Goal: Transaction & Acquisition: Purchase product/service

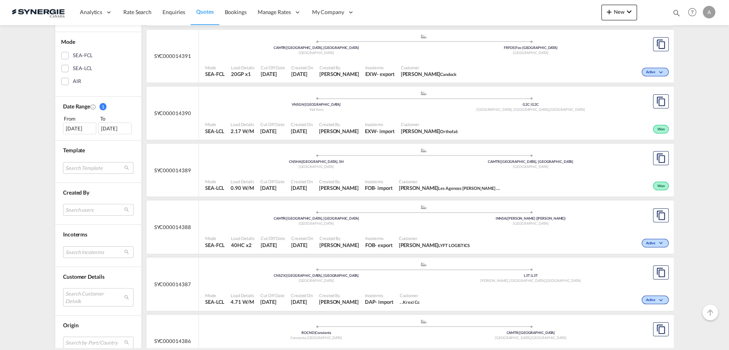
scroll to position [249, 0]
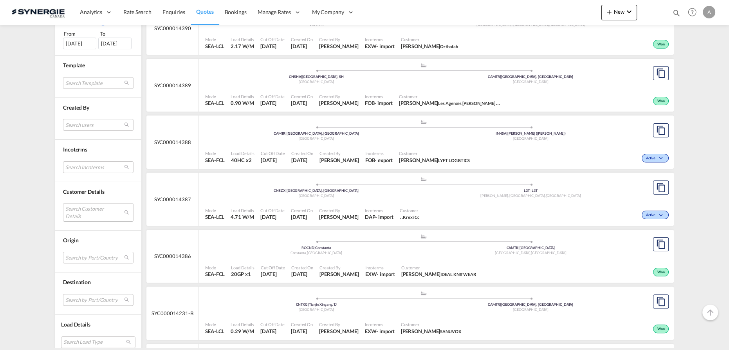
click at [84, 214] on md-select "Search Customer Details user name user krishna BHATT krishna@lyftlogistics.co.i…" at bounding box center [98, 212] width 70 height 18
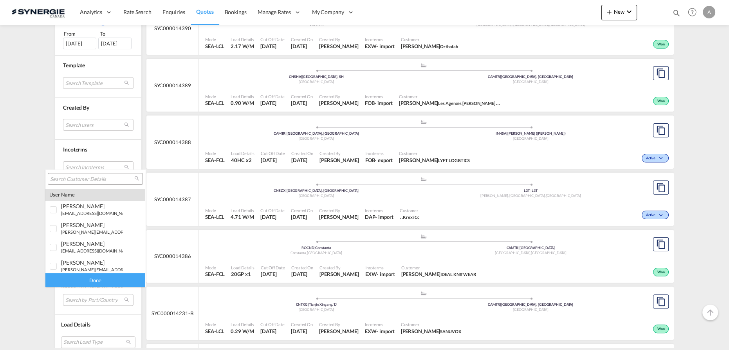
click at [95, 178] on input "search" at bounding box center [92, 179] width 84 height 7
paste input "info@salahjerusalem.com"
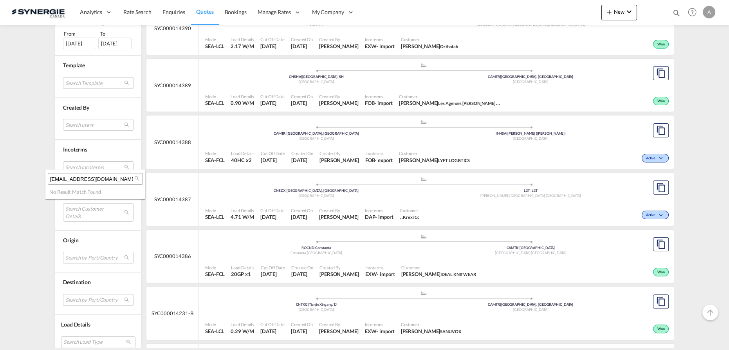
type input "info@salahjerusalem.com"
click at [618, 10] on md-backdrop at bounding box center [364, 175] width 729 height 350
click at [618, 12] on span "New" at bounding box center [618, 12] width 29 height 6
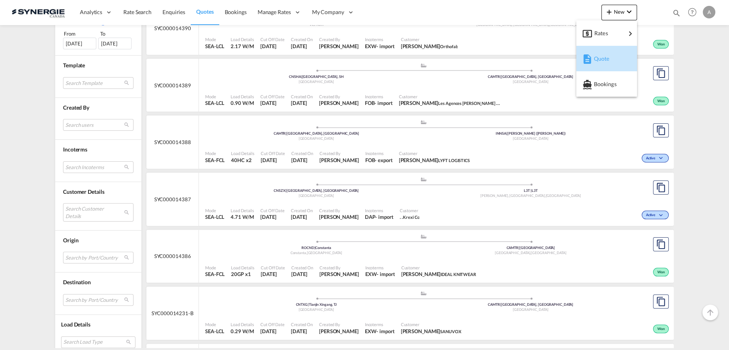
click at [590, 59] on md-icon "button" at bounding box center [586, 58] width 9 height 9
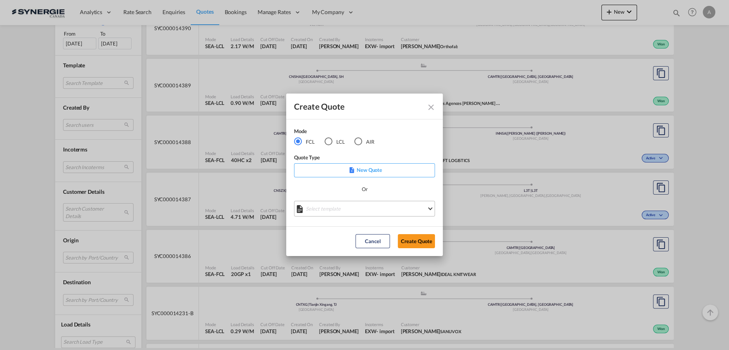
click at [349, 210] on md-select "Select template *NEW* FCL FREEHAND / DAP Pablo Gomez Saldarriaga | 10 Jul 2025 …" at bounding box center [364, 209] width 141 height 16
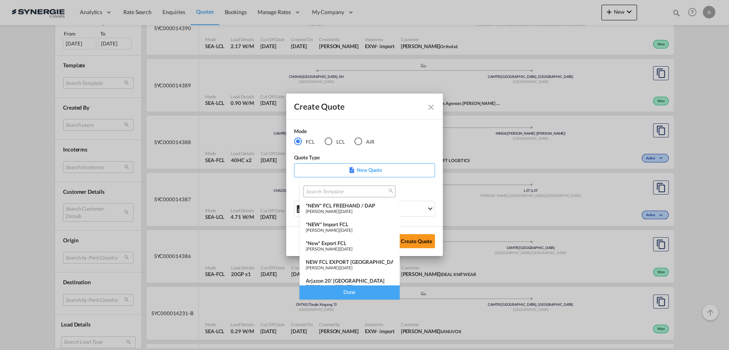
click at [329, 224] on div "*NEW* Import FCL" at bounding box center [349, 224] width 87 height 6
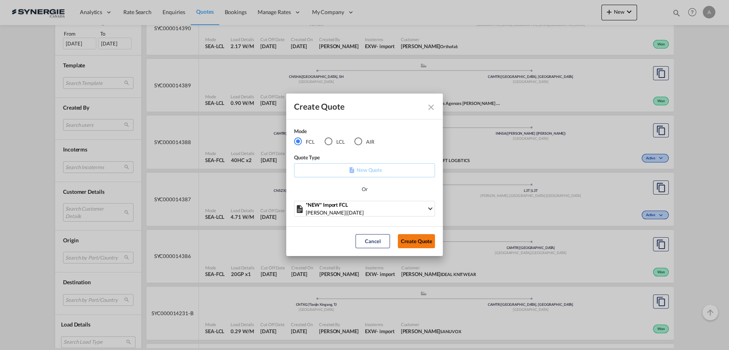
click at [415, 243] on button "Create Quote" at bounding box center [416, 241] width 37 height 14
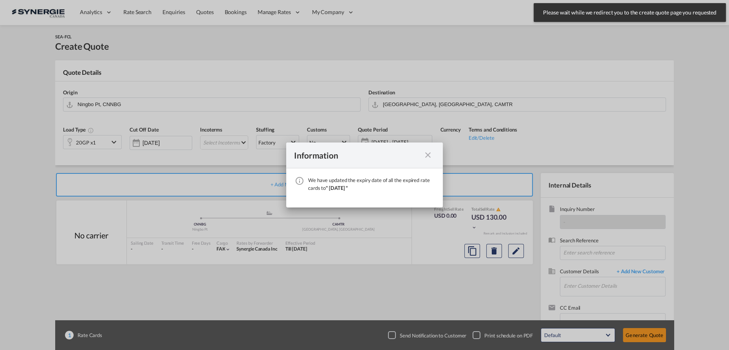
click at [429, 155] on md-icon "icon-close fg-AAA8AD cursor" at bounding box center [427, 154] width 9 height 9
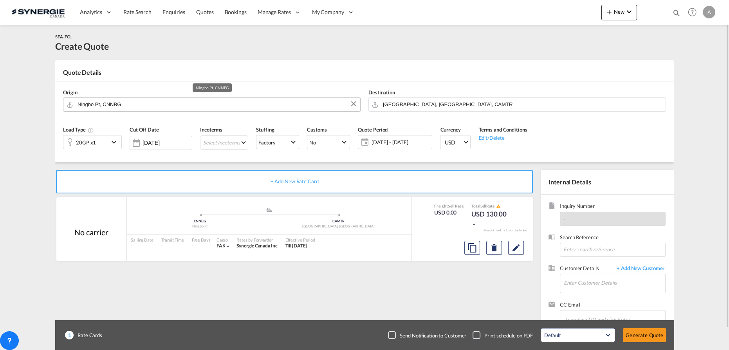
click at [176, 104] on input "Ningbo Pt, CNNBG" at bounding box center [216, 104] width 279 height 14
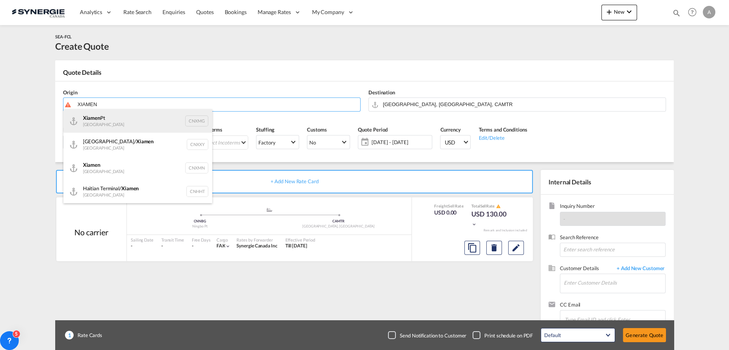
click at [107, 122] on div "Xiamen Pt China CNXMG" at bounding box center [137, 120] width 149 height 23
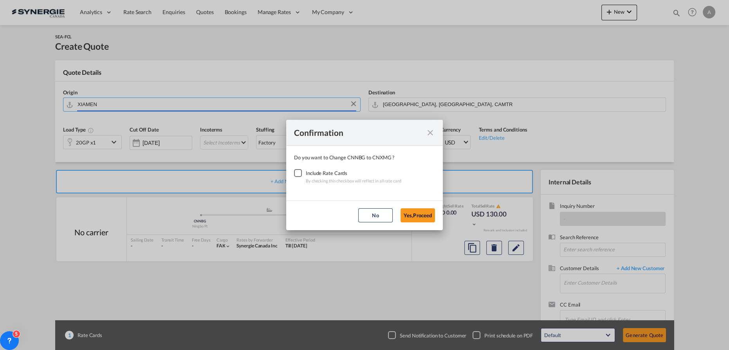
type input "Xiamen Pt, CNXMG"
click at [298, 174] on div "Checkbox No Ink" at bounding box center [298, 173] width 8 height 8
click at [435, 214] on md-dialog-actions "No Yes,Proceed" at bounding box center [364, 215] width 157 height 30
drag, startPoint x: 404, startPoint y: 214, endPoint x: 385, endPoint y: 203, distance: 21.9
click at [405, 214] on button "Yes,Proceed" at bounding box center [417, 215] width 34 height 14
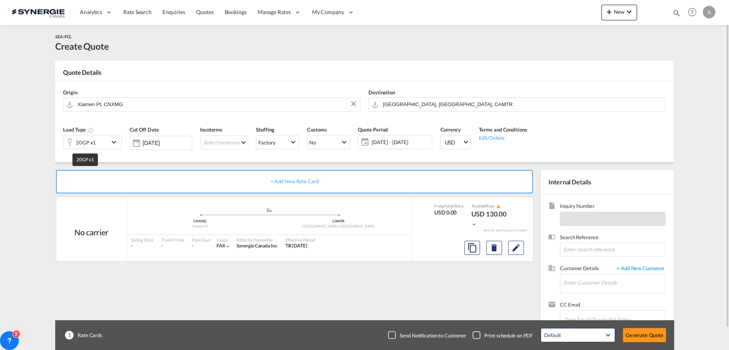
click at [82, 138] on div "20GP x1" at bounding box center [86, 142] width 20 height 11
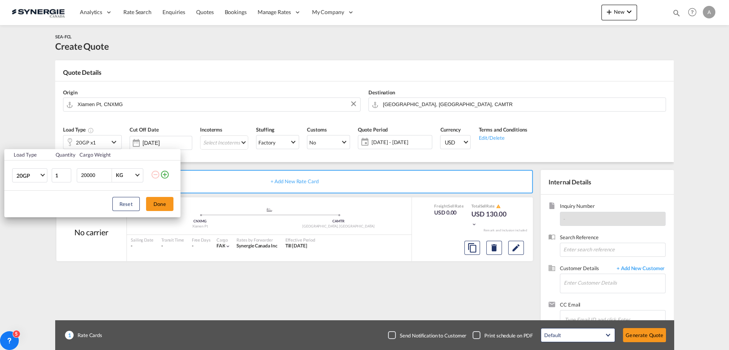
click at [240, 146] on div "Load Type Quantity Cargo Weight 20GP 20GP 40GP 40HC 45HC 20RE 40RE 40HR 20OT 40…" at bounding box center [364, 175] width 729 height 350
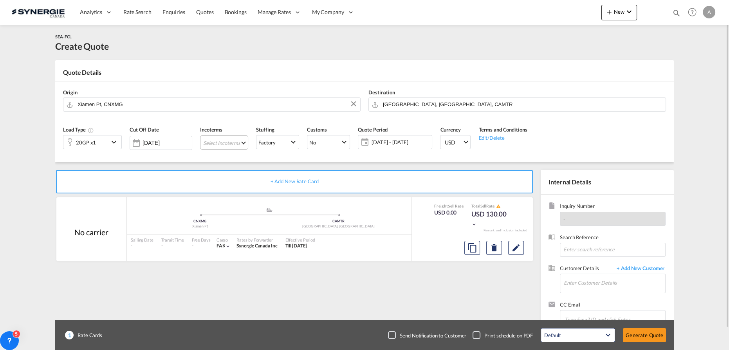
click at [234, 142] on md-select "Select Incoterms DPU - export Delivery at Place Unloaded CFR - import Cost and …" at bounding box center [224, 142] width 48 height 14
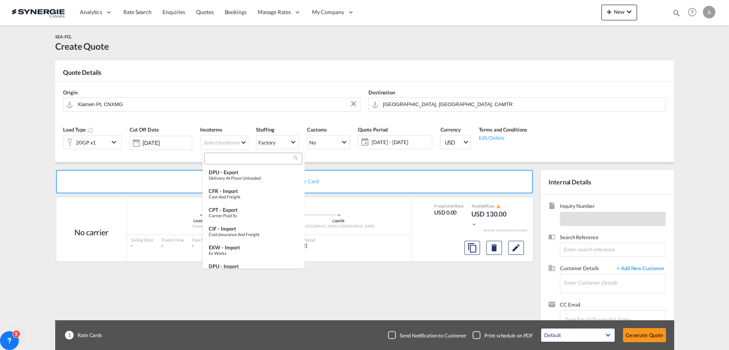
drag, startPoint x: 223, startPoint y: 159, endPoint x: 221, endPoint y: 153, distance: 7.1
click at [223, 158] on input "search" at bounding box center [250, 158] width 87 height 7
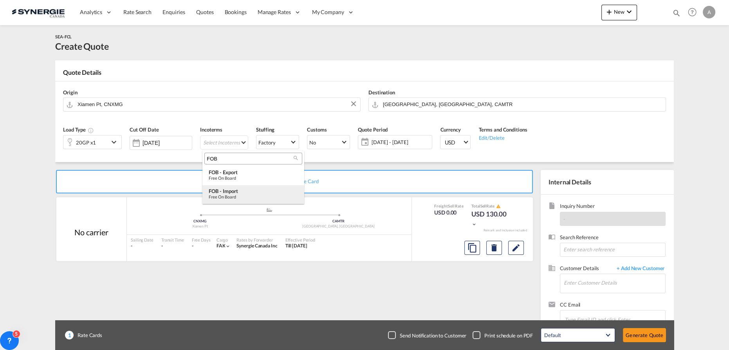
type input "FOB"
click at [236, 196] on div "Free on Board" at bounding box center [253, 196] width 89 height 5
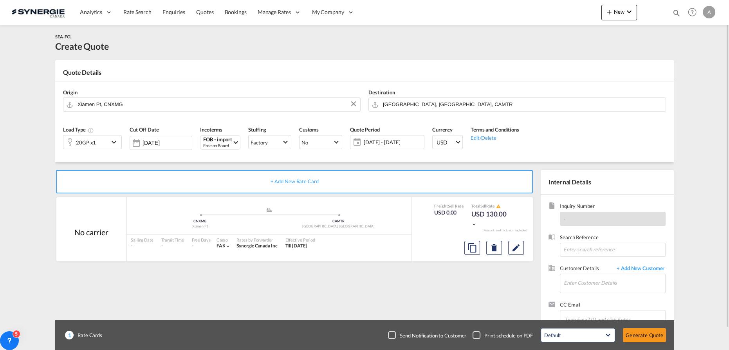
click at [389, 144] on span "28 Aug - 27 Sep 2025" at bounding box center [393, 142] width 58 height 7
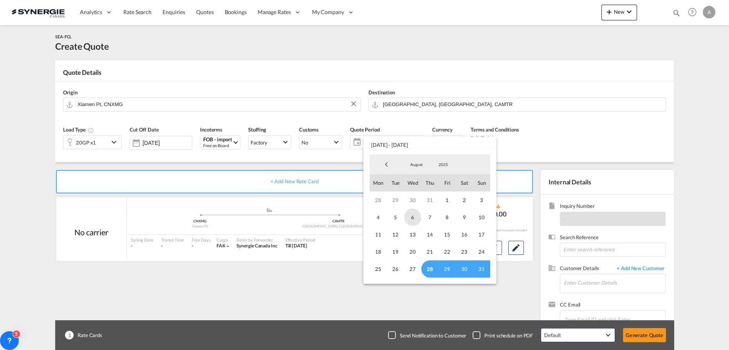
drag, startPoint x: 427, startPoint y: 267, endPoint x: 416, endPoint y: 219, distance: 49.4
click at [427, 267] on span "28" at bounding box center [429, 268] width 17 height 17
click at [411, 165] on span "August" at bounding box center [416, 164] width 25 height 5
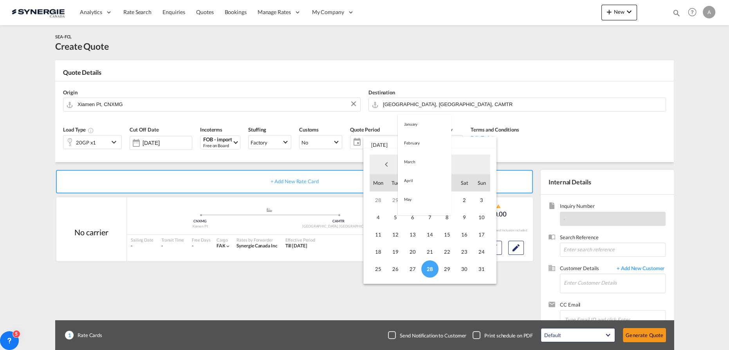
scroll to position [91, 0]
click at [412, 186] on md-option "September" at bounding box center [424, 183] width 53 height 19
click at [479, 220] on span "14" at bounding box center [481, 217] width 17 height 17
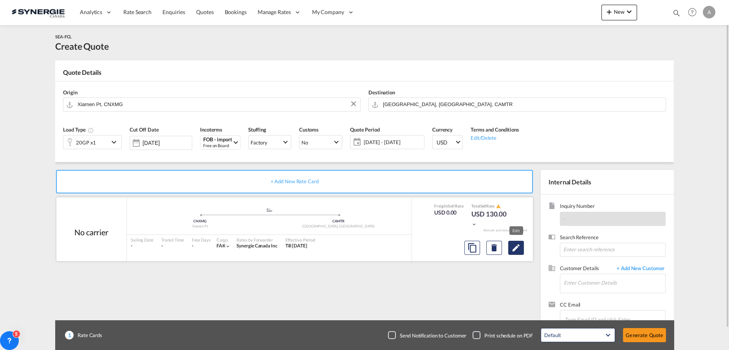
click at [515, 246] on md-icon "Edit" at bounding box center [515, 247] width 9 height 9
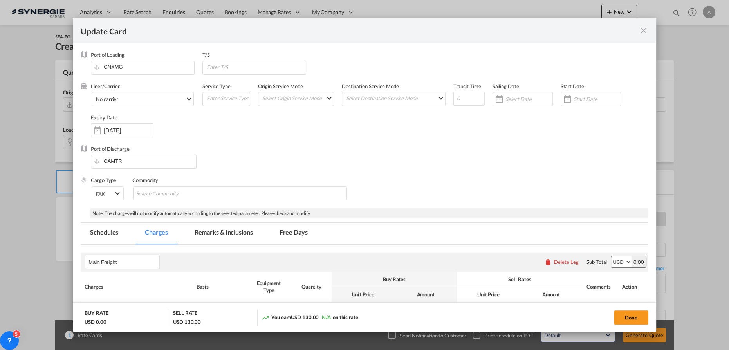
select select "per container"
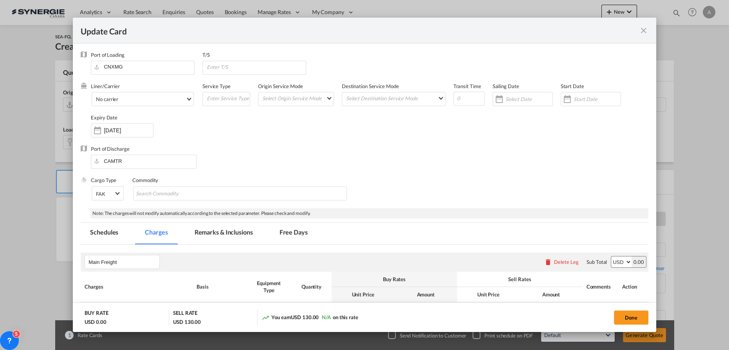
select select "per container"
select select "per B/L"
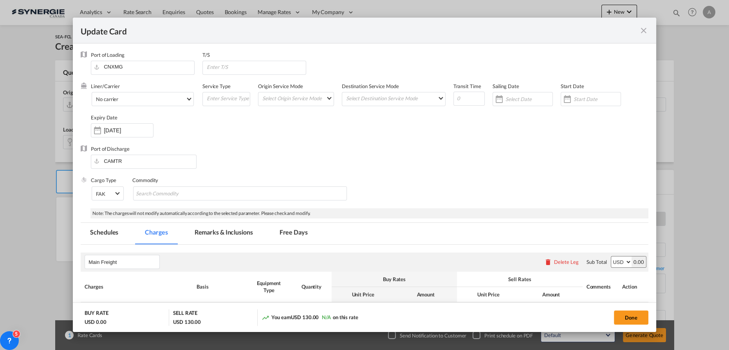
select select "per shipment"
click at [459, 101] on input "Update CardPort of ..." at bounding box center [468, 99] width 31 height 14
type input "35"
click at [285, 68] on input "Update CardPort of ..." at bounding box center [256, 67] width 100 height 12
type input "VANCOUVER"
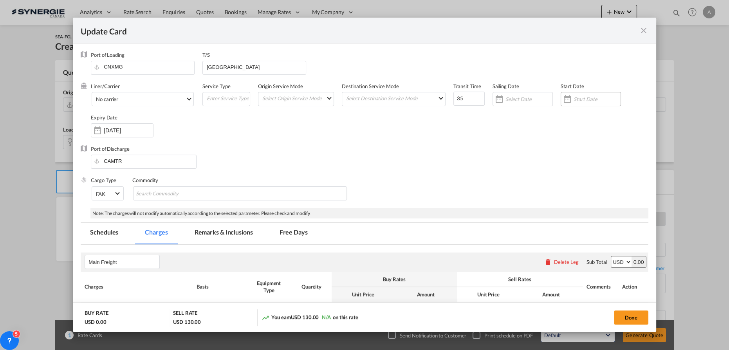
click at [590, 99] on input "Update CardPort of ..." at bounding box center [596, 99] width 47 height 6
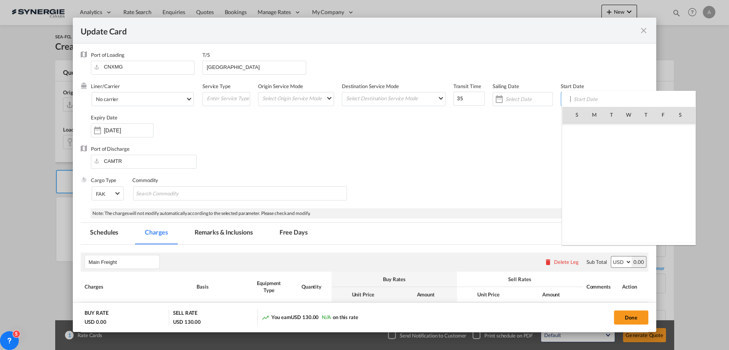
scroll to position [181150, 0]
drag, startPoint x: 643, startPoint y: 199, endPoint x: 554, endPoint y: 171, distance: 93.6
click at [643, 198] on span "28" at bounding box center [645, 201] width 16 height 16
type input "[DATE]"
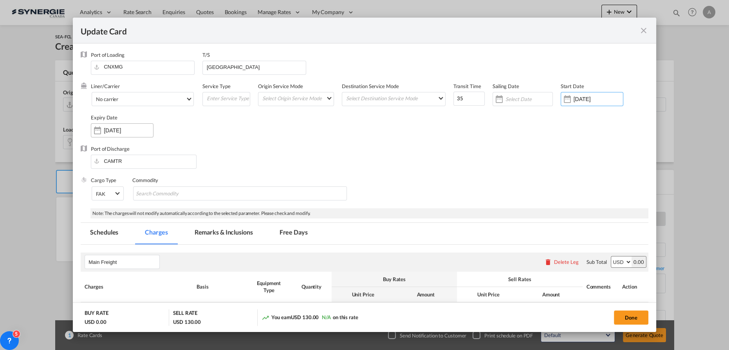
click at [104, 129] on input "27 Sep 2025" at bounding box center [128, 130] width 49 height 6
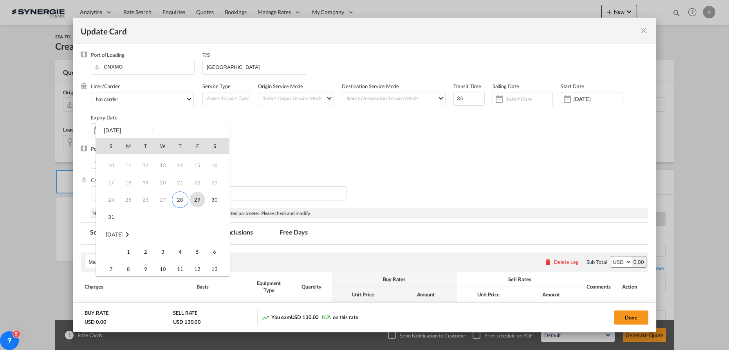
scroll to position [103, 0]
click at [115, 216] on span "14" at bounding box center [111, 215] width 16 height 16
type input "14 Sep 2025"
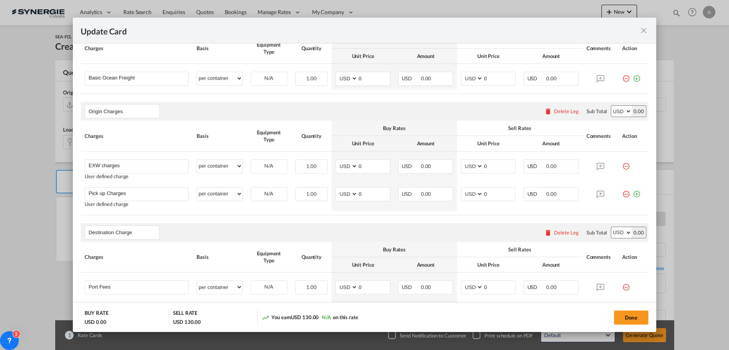
scroll to position [284, 0]
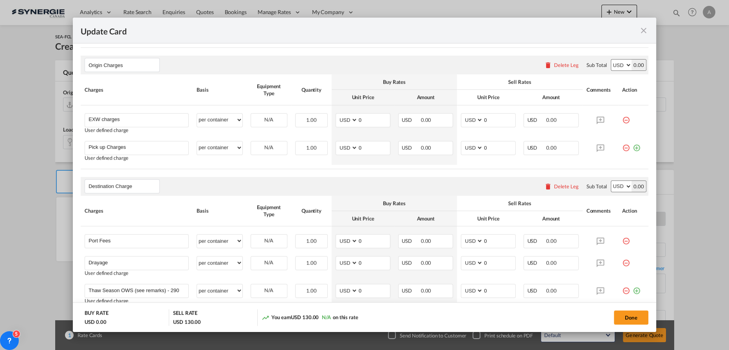
click at [564, 60] on div "Delete Leg" at bounding box center [561, 65] width 42 height 14
click at [565, 64] on div "Delete Leg" at bounding box center [566, 65] width 25 height 6
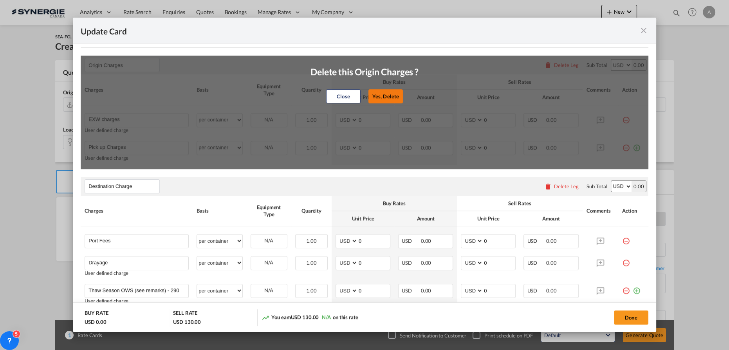
click at [392, 99] on button "Yes, Delete" at bounding box center [385, 96] width 34 height 14
type input "Destination Charge"
type input "Port Fees"
type input "Drayage"
type input "Doc and Handling fees"
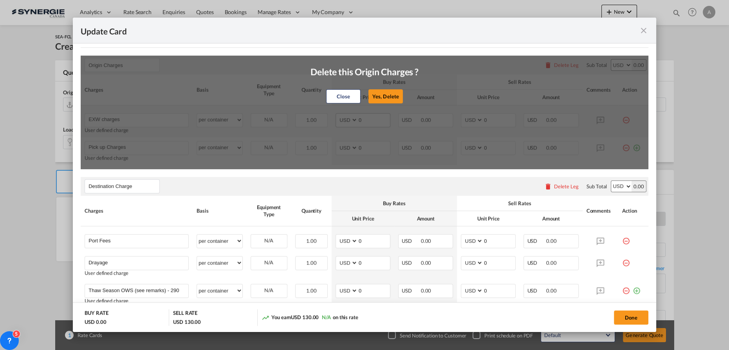
type input "E-manifest"
select select "per B/L"
type input "35"
type input "Doc fee"
select select "per B/L"
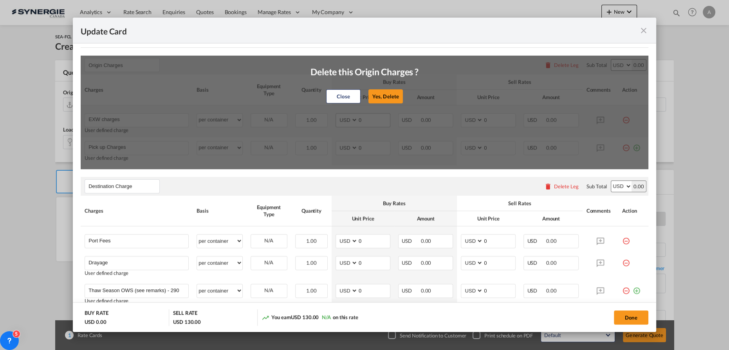
type input "30"
type input "Handling fee"
select select "per B/L"
type input "65"
type input "Cargo Coverage"
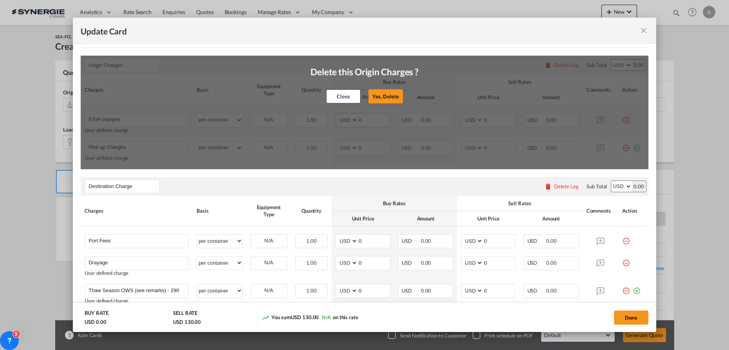
type input "Cargo Coverage - Rate to be confirmed depending on commodity and value Min 50 U…"
select select "per shipment"
type input "0"
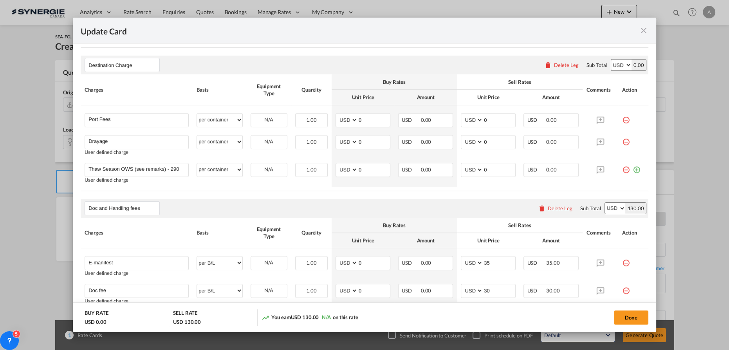
click at [622, 170] on md-icon "icon-minus-circle-outline red-400-fg" at bounding box center [626, 167] width 8 height 8
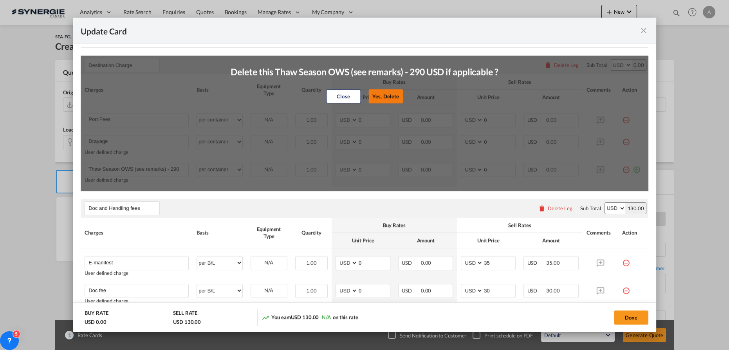
click at [392, 101] on button "Yes, Delete" at bounding box center [385, 96] width 34 height 14
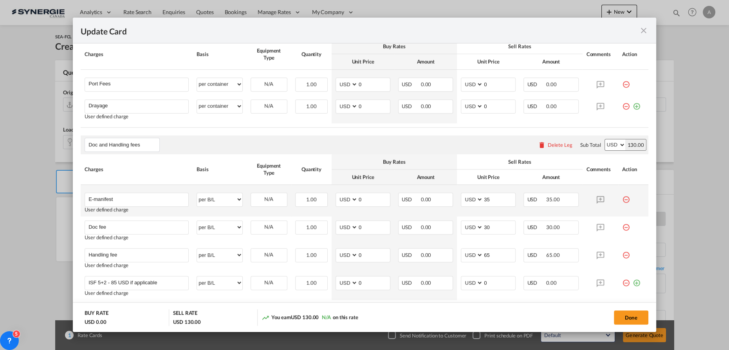
scroll to position [356, 0]
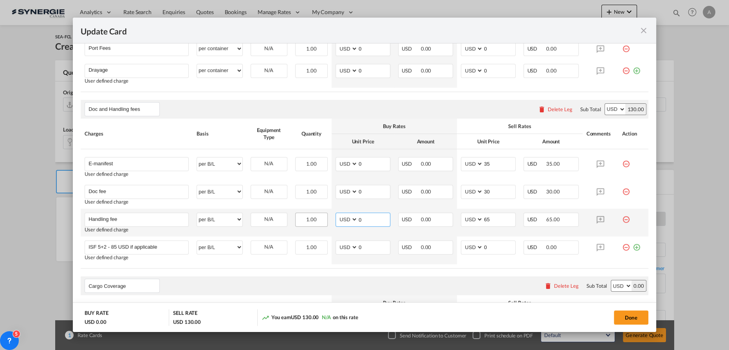
drag, startPoint x: 363, startPoint y: 220, endPoint x: 322, endPoint y: 214, distance: 40.7
click at [326, 217] on tr "Handling fee Please Enter User Defined Charges Cannot Be Published User defined…" at bounding box center [364, 223] width 567 height 28
type input "50"
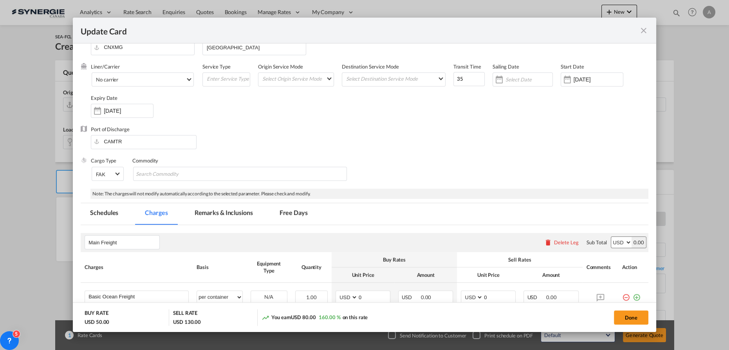
scroll to position [0, 0]
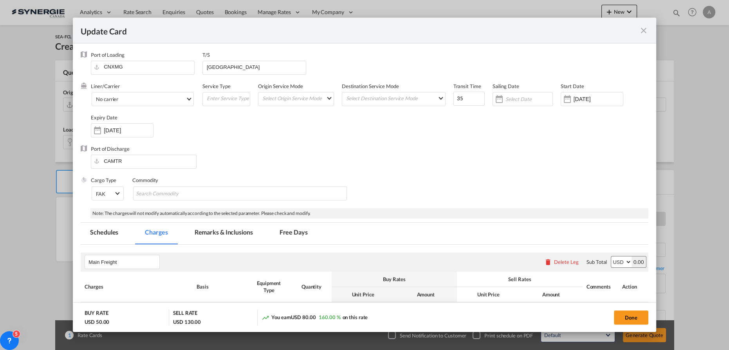
click at [224, 231] on md-tab-item "Remarks & Inclusions" at bounding box center [223, 234] width 77 height 22
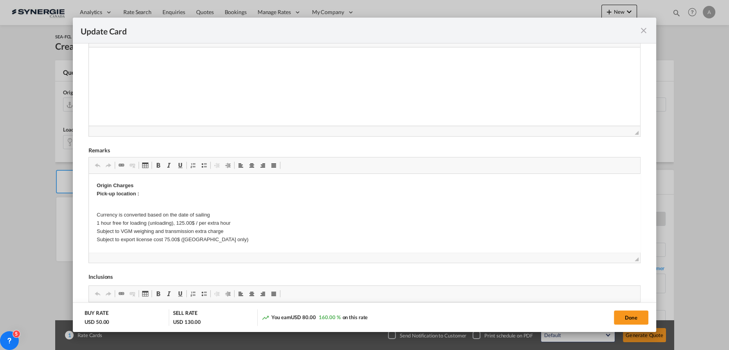
scroll to position [237, 0]
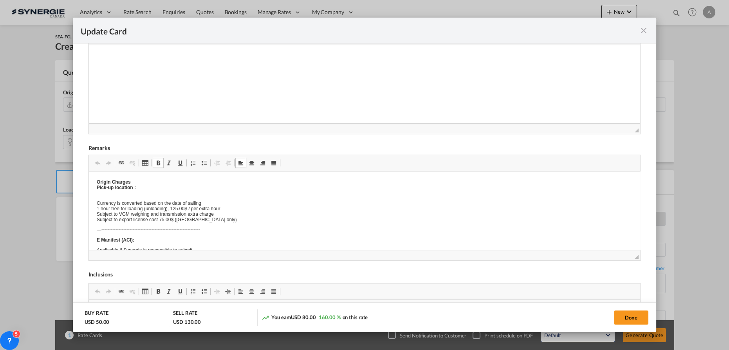
drag, startPoint x: 154, startPoint y: 213, endPoint x: 110, endPoint y: 192, distance: 49.5
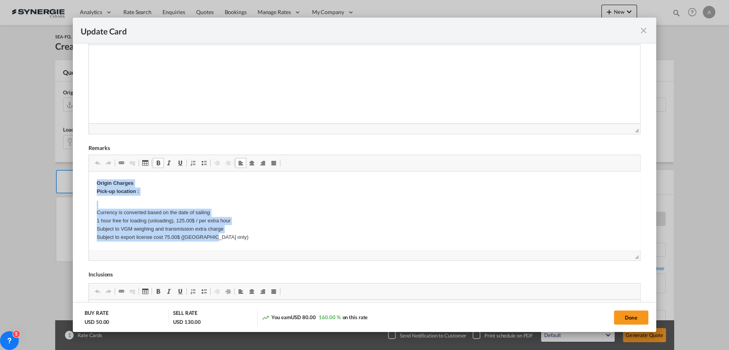
drag, startPoint x: 98, startPoint y: 184, endPoint x: 240, endPoint y: 238, distance: 152.1
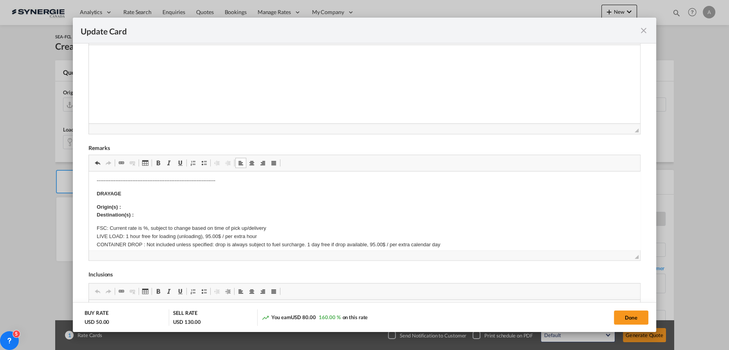
scroll to position [142, 0]
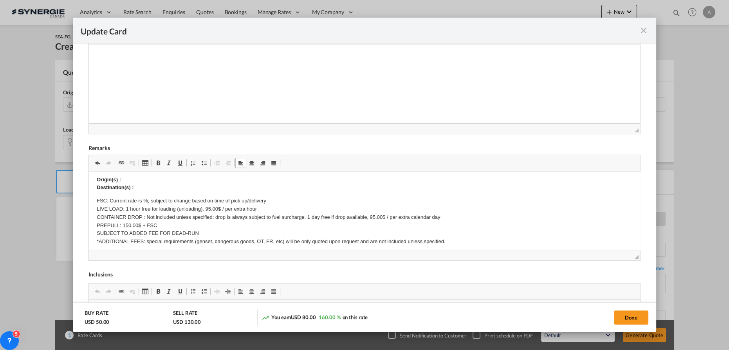
click at [128, 181] on p "Origin(s) : Destination(s) :" at bounding box center [364, 184] width 535 height 16
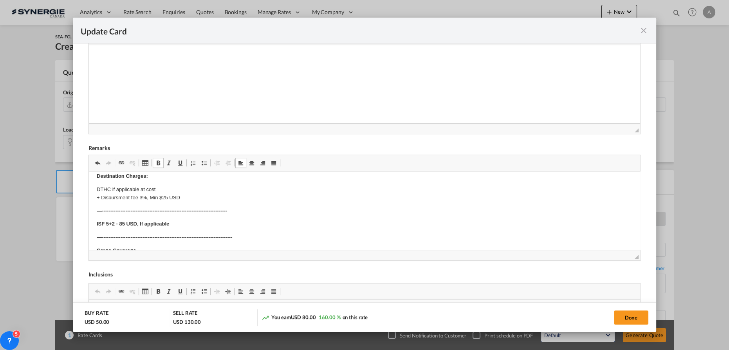
scroll to position [426, 0]
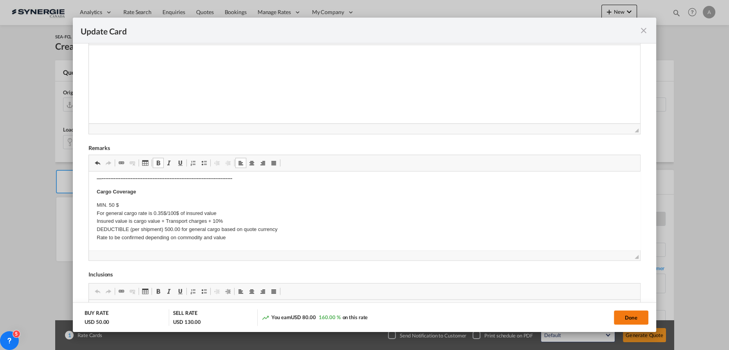
click at [626, 320] on button "Done" at bounding box center [631, 317] width 34 height 14
type input "[DATE]"
type input "13 Sep 2025"
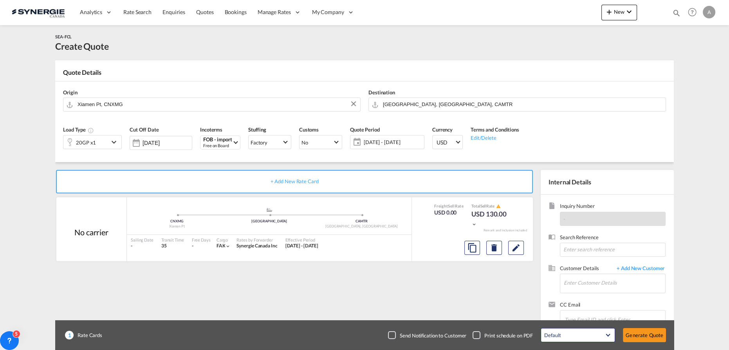
scroll to position [95, 0]
click at [590, 284] on input "Enter Customer Details" at bounding box center [613, 283] width 101 height 18
click at [636, 267] on span "+ Add New Customer" at bounding box center [638, 269] width 53 height 9
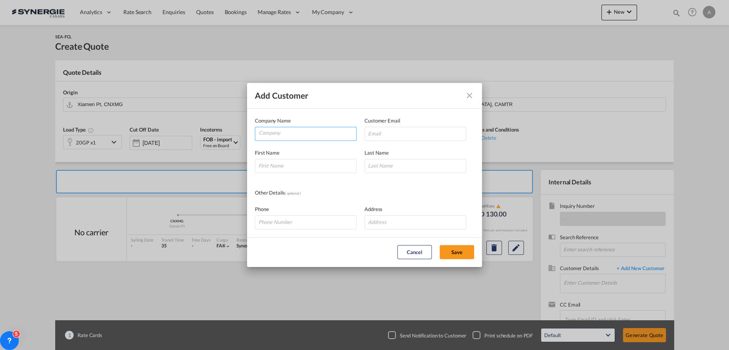
click at [311, 137] on input "Company" at bounding box center [307, 133] width 97 height 12
type input "[DEMOGRAPHIC_DATA] [GEOGRAPHIC_DATA]"
paste input "[EMAIL_ADDRESS][DOMAIN_NAME]"
type input "[EMAIL_ADDRESS][DOMAIN_NAME]"
type input "FADIA"
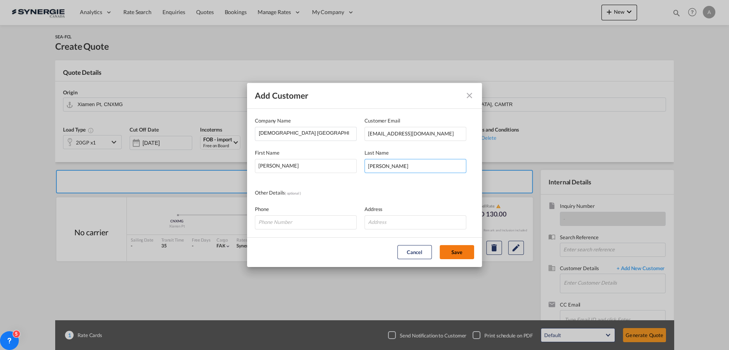
type input "FADIA"
click at [455, 253] on button "Save" at bounding box center [456, 252] width 34 height 14
type input "SALAH JERUSALEM, FADIA FADIA, info@salahjerusalem.com"
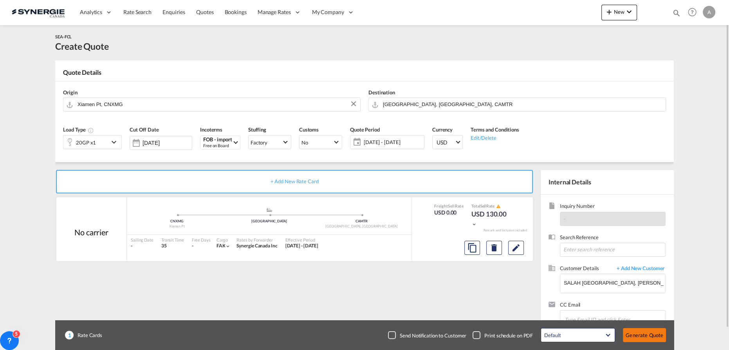
click at [643, 331] on button "Generate Quote" at bounding box center [644, 335] width 43 height 14
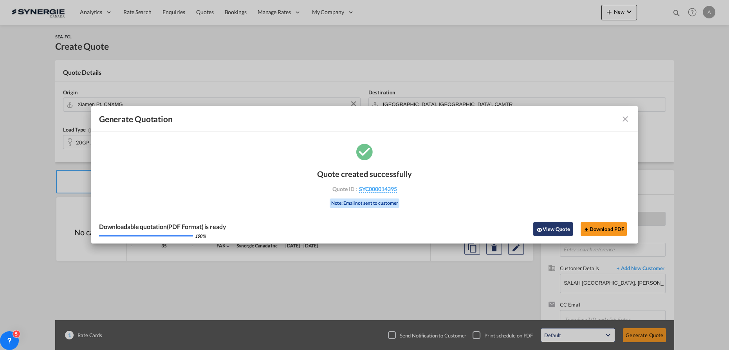
click at [543, 231] on button "View Quote" at bounding box center [552, 229] width 39 height 14
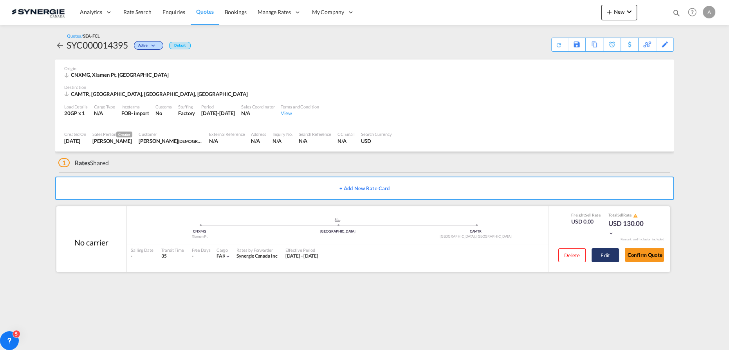
click at [609, 252] on button "Edit" at bounding box center [604, 255] width 27 height 14
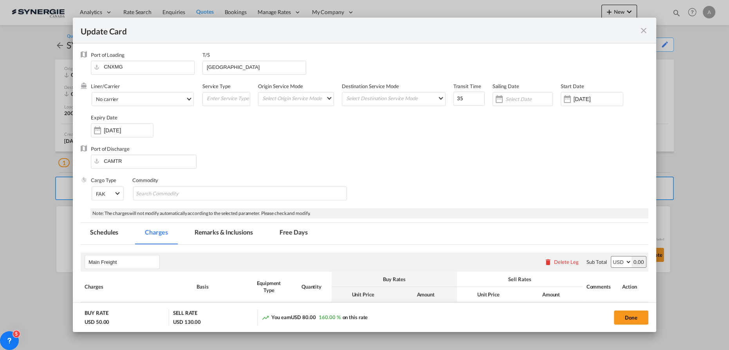
drag, startPoint x: 245, startPoint y: 229, endPoint x: 244, endPoint y: 236, distance: 6.7
click at [245, 230] on md-tab-item "Remarks & Inclusions" at bounding box center [223, 234] width 77 height 22
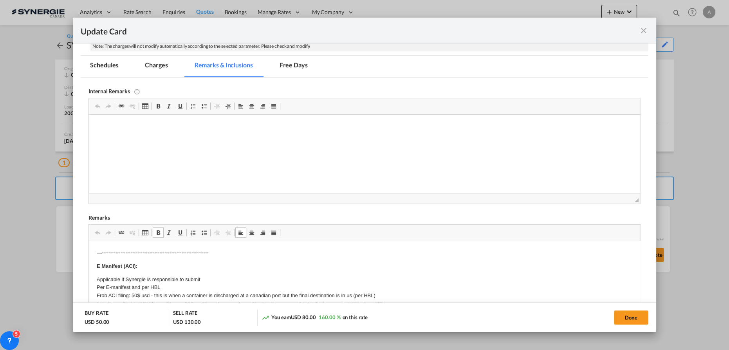
scroll to position [106, 0]
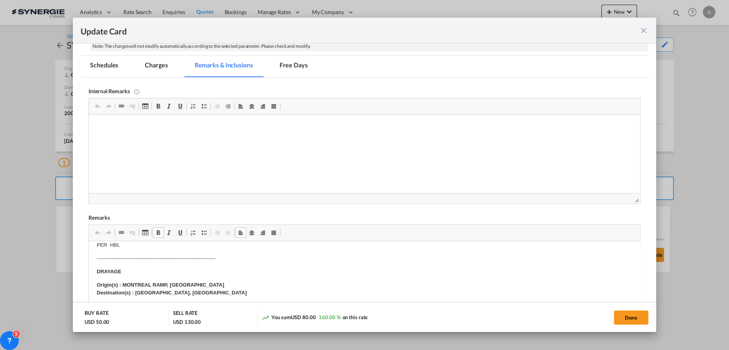
click at [137, 291] on strong "Origin(s) : MONTREAL RAMP, QC Destination(s) : BOUCHERVILLE, QC" at bounding box center [172, 289] width 150 height 14
click at [156, 67] on md-tab-item "Charges" at bounding box center [155, 67] width 41 height 22
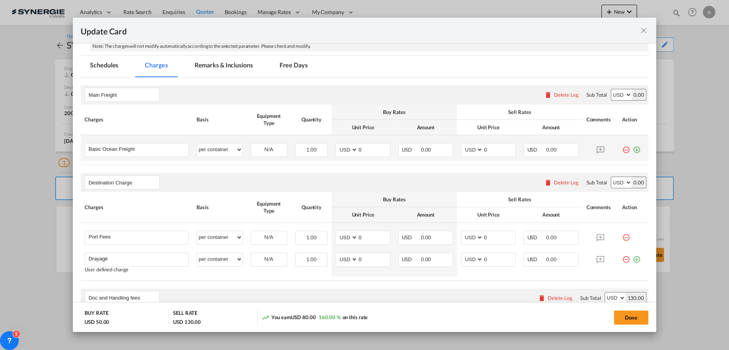
click at [371, 161] on table "Charges Basis Equipment Type Quantity Buy Rates Sell Rates Comments Action Unit…" at bounding box center [364, 134] width 567 height 61
drag, startPoint x: 366, startPoint y: 153, endPoint x: 319, endPoint y: 142, distance: 48.2
click at [328, 148] on tr "Basic Ocean Freight Please Enter User Defined Charges Cannot Be Published per e…" at bounding box center [364, 148] width 567 height 26
type input "4362"
type input "4665"
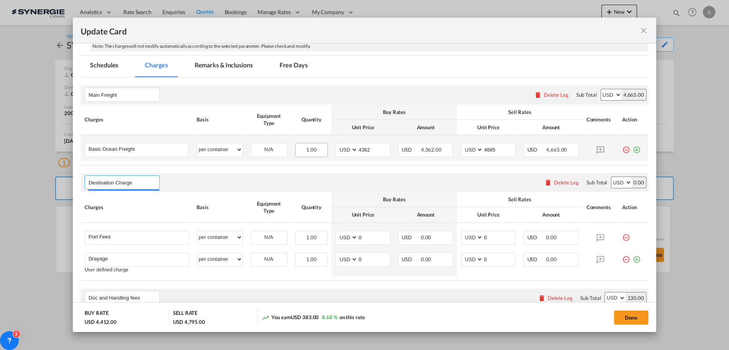
select select "per container"
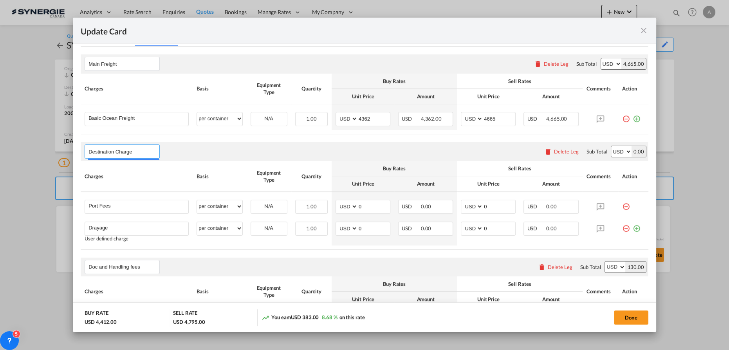
scroll to position [238, 0]
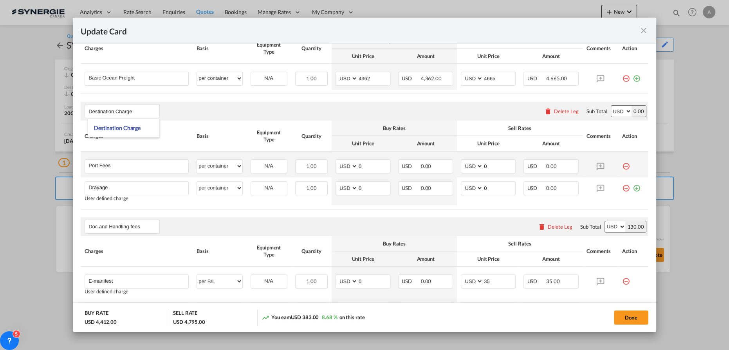
click at [622, 166] on md-icon "icon-minus-circle-outline red-400-fg" at bounding box center [626, 163] width 8 height 8
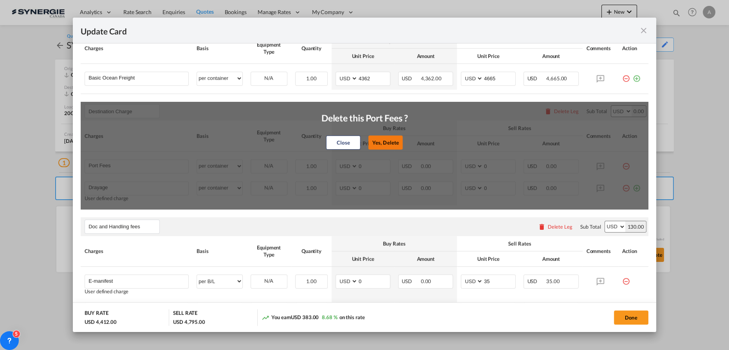
click at [391, 146] on button "Yes, Delete" at bounding box center [385, 142] width 34 height 14
type input "Drayage"
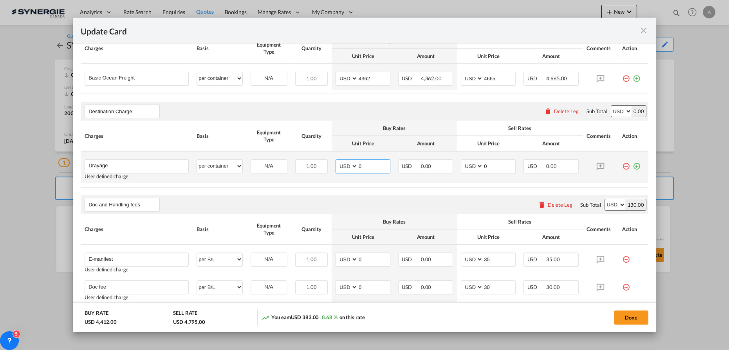
drag, startPoint x: 362, startPoint y: 164, endPoint x: 335, endPoint y: 162, distance: 27.1
click at [335, 162] on md-input-container "AED AFN ALL AMD ANG AOA ARS AUD AWG AZN BAM BBD BDT BGN BHD BIF BMD BND BOB BRL…" at bounding box center [362, 166] width 55 height 14
type input "348"
type input "400"
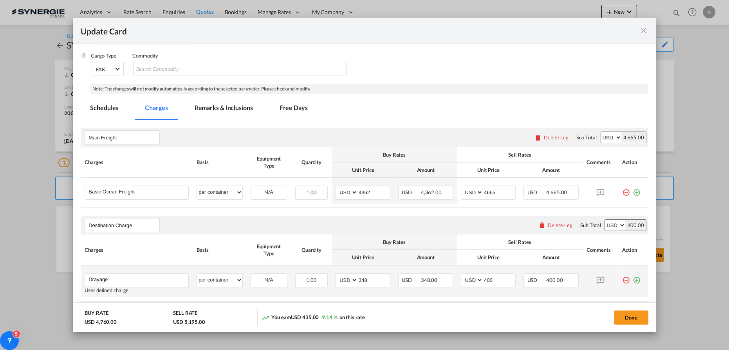
scroll to position [123, 0]
click at [634, 316] on button "Done" at bounding box center [631, 317] width 34 height 14
type input "[DATE]"
type input "13 Sep 2025"
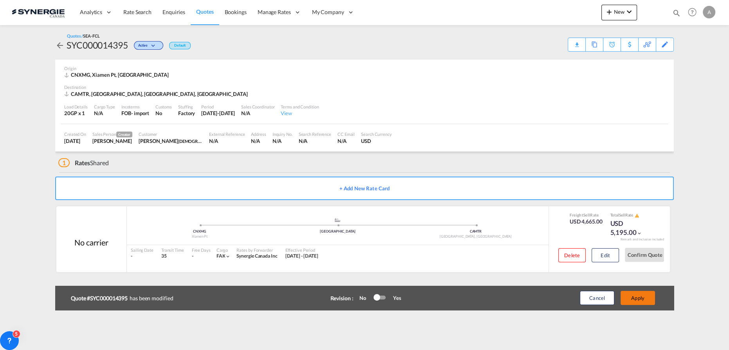
click at [637, 299] on button "Apply" at bounding box center [637, 298] width 34 height 14
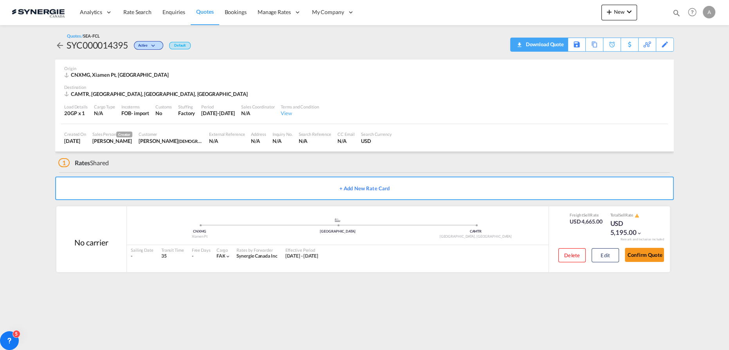
click at [554, 42] on div "Download Quote" at bounding box center [544, 44] width 40 height 13
click at [601, 260] on button "Edit" at bounding box center [604, 255] width 27 height 14
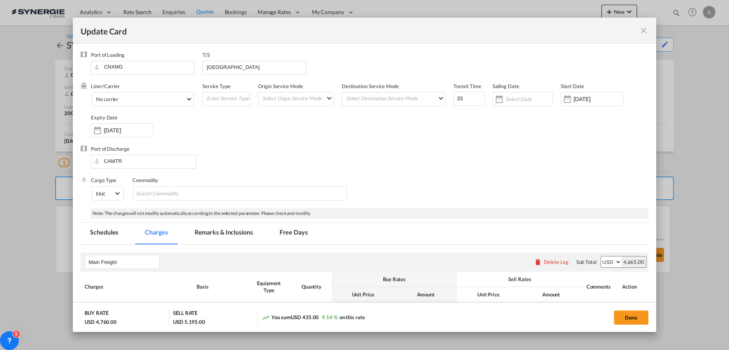
click at [356, 227] on md-tabs-canvas "Schedules Charges Remarks & Inclusions Free Days Schedules Charges Remarks & In…" at bounding box center [364, 234] width 567 height 22
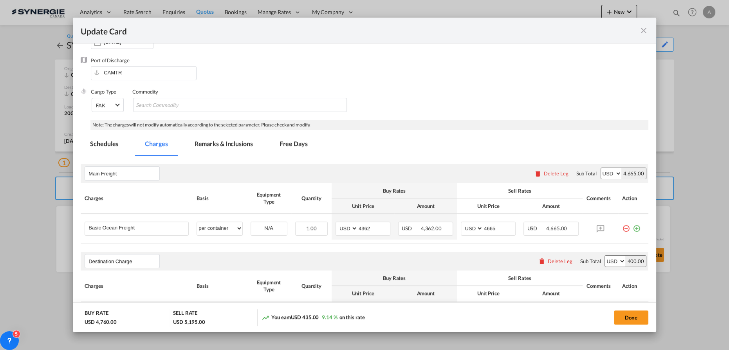
scroll to position [142, 0]
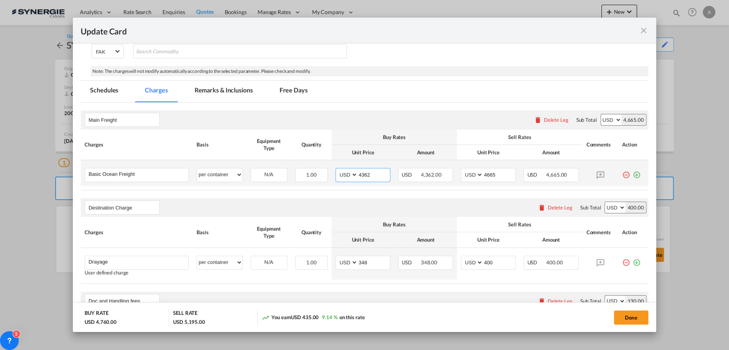
drag, startPoint x: 373, startPoint y: 174, endPoint x: 274, endPoint y: 183, distance: 99.8
click at [274, 182] on tr "Basic Ocean Freight Please Enter User Defined Charges Cannot Be Published per e…" at bounding box center [364, 173] width 567 height 26
type input "4530"
type input "4830"
click at [205, 91] on md-tab-item "Remarks & Inclusions" at bounding box center [223, 92] width 77 height 22
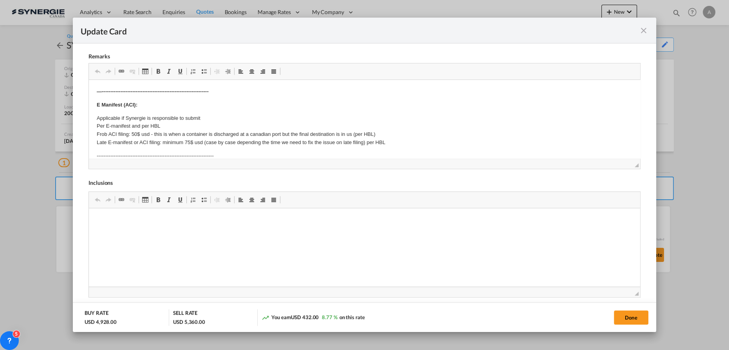
scroll to position [331, 0]
click at [637, 313] on button "Done" at bounding box center [631, 317] width 34 height 14
type input "[DATE]"
type input "13 Sep 2025"
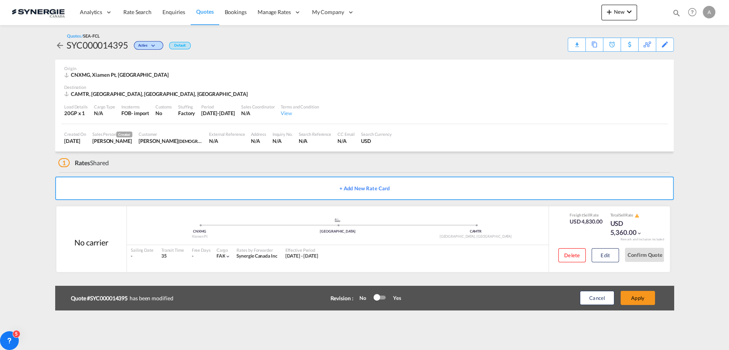
scroll to position [95, 0]
click at [644, 293] on button "Apply" at bounding box center [637, 298] width 34 height 14
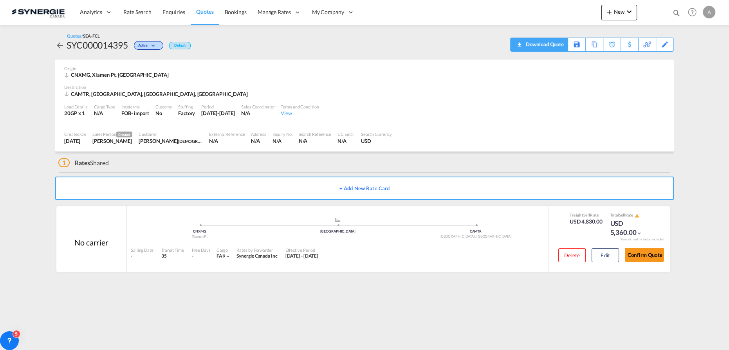
click at [556, 45] on div "Download Quote" at bounding box center [544, 44] width 40 height 13
click at [606, 258] on button "Edit" at bounding box center [604, 255] width 27 height 14
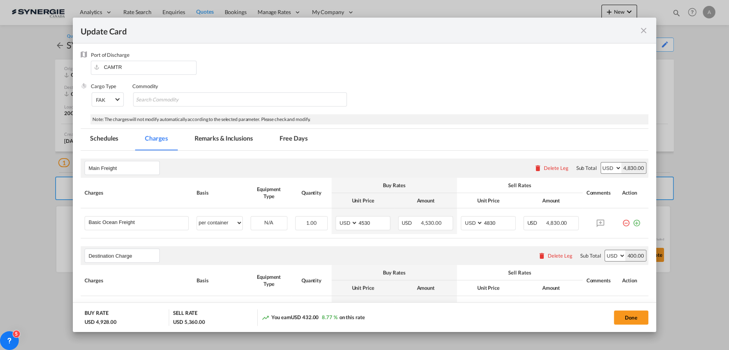
scroll to position [142, 0]
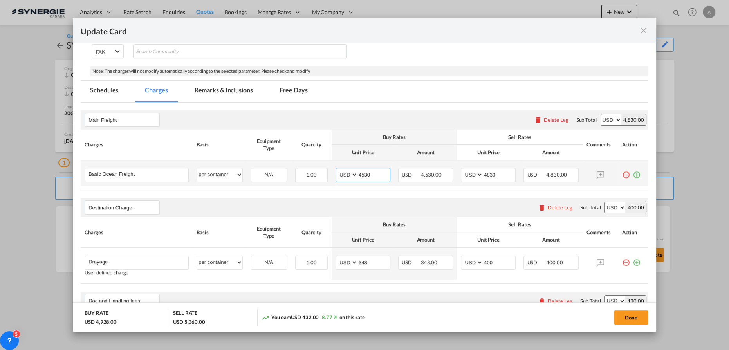
click at [383, 168] on input "4530" at bounding box center [374, 174] width 32 height 12
drag, startPoint x: 372, startPoint y: 172, endPoint x: 326, endPoint y: 178, distance: 46.9
click at [326, 178] on tr "Basic Ocean Freight Please Enter User Defined Charges Cannot Be Published per e…" at bounding box center [364, 173] width 567 height 26
type input "3635"
type input "3935"
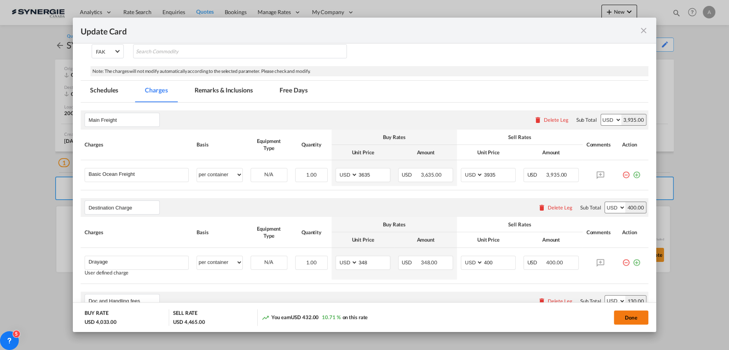
click at [636, 316] on button "Done" at bounding box center [631, 317] width 34 height 14
type input "[DATE]"
type input "13 Sep 2025"
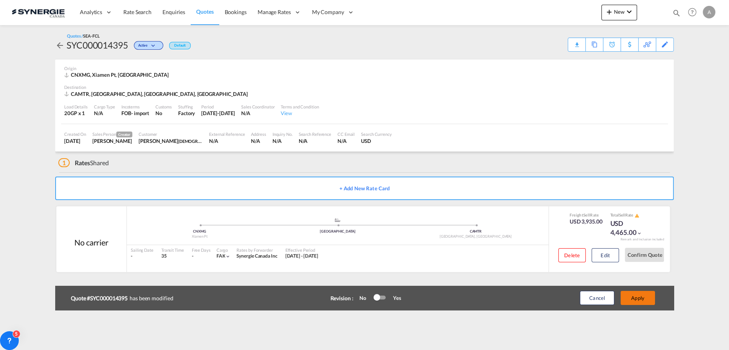
click at [640, 297] on button "Apply" at bounding box center [637, 298] width 34 height 14
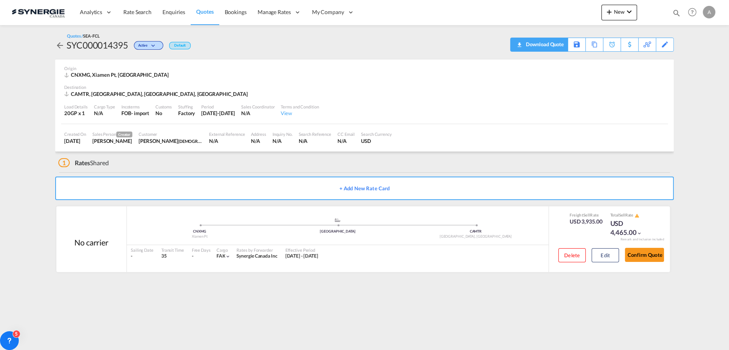
click at [556, 45] on div "Download Quote" at bounding box center [544, 44] width 40 height 13
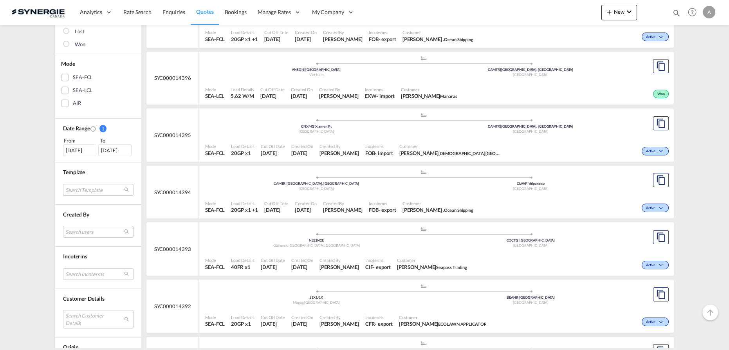
scroll to position [284, 0]
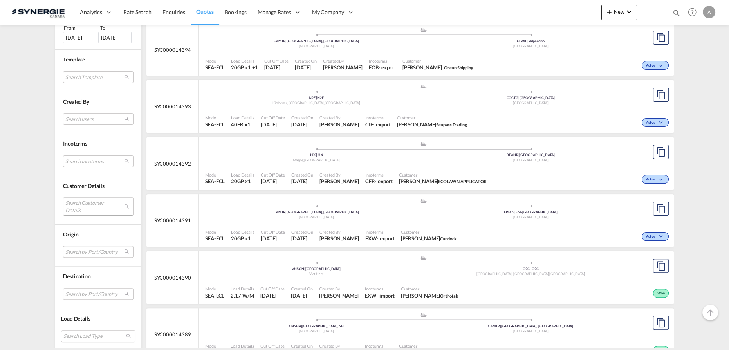
drag, startPoint x: 85, startPoint y: 203, endPoint x: 87, endPoint y: 195, distance: 8.1
click at [85, 203] on md-select "Search Customer Details user name user fadia FADIA info@salahjerusalem.com | sa…" at bounding box center [98, 206] width 70 height 18
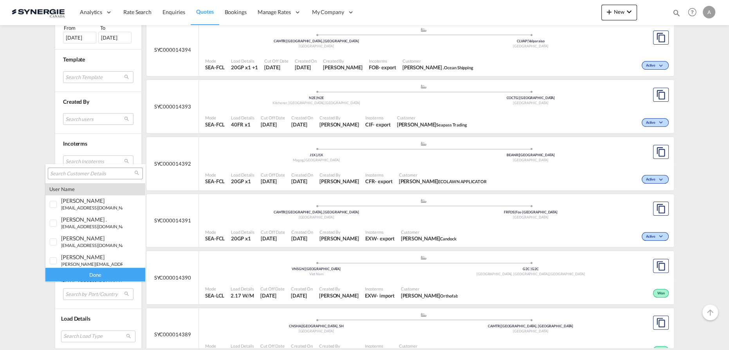
click at [94, 173] on input "search" at bounding box center [92, 173] width 84 height 7
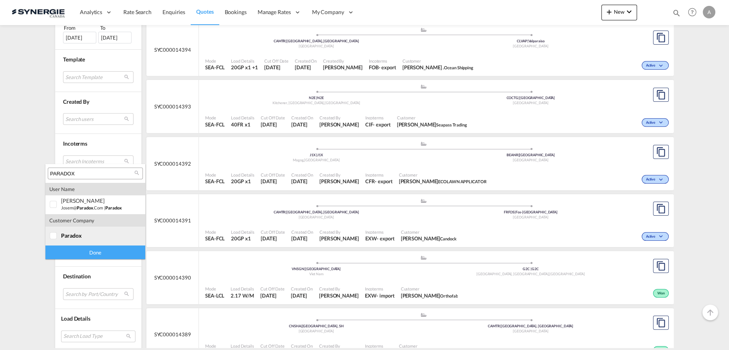
type input "PARADOX"
click at [80, 234] on span "paradox" at bounding box center [71, 235] width 21 height 7
click at [86, 252] on div "Done" at bounding box center [95, 252] width 100 height 14
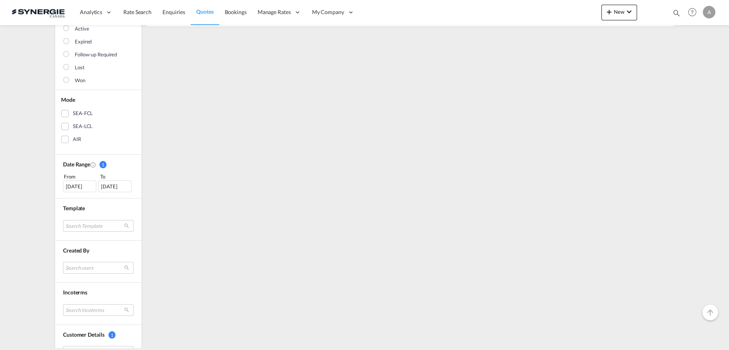
scroll to position [106, 0]
click at [70, 181] on div "29 Jul 2025" at bounding box center [79, 186] width 33 height 12
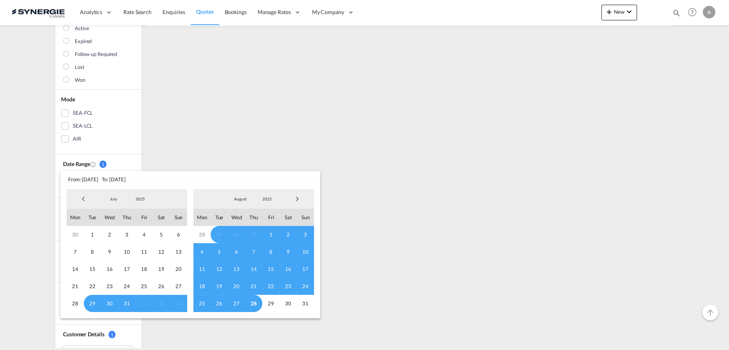
click at [138, 197] on span "2025" at bounding box center [140, 198] width 25 height 5
click at [137, 157] on md-option "2023" at bounding box center [147, 161] width 53 height 19
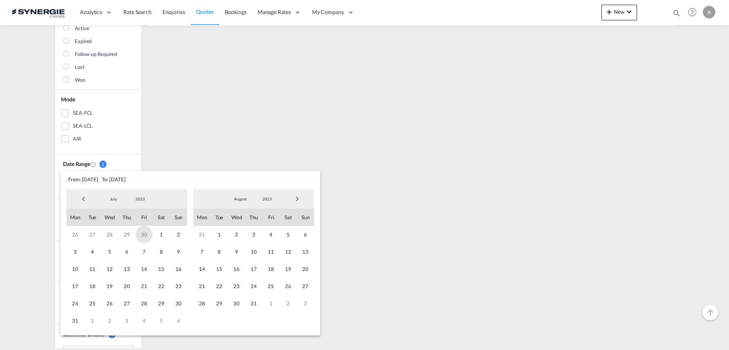
click at [151, 233] on span "30" at bounding box center [143, 234] width 17 height 17
click at [268, 201] on span "2023" at bounding box center [266, 198] width 25 height 5
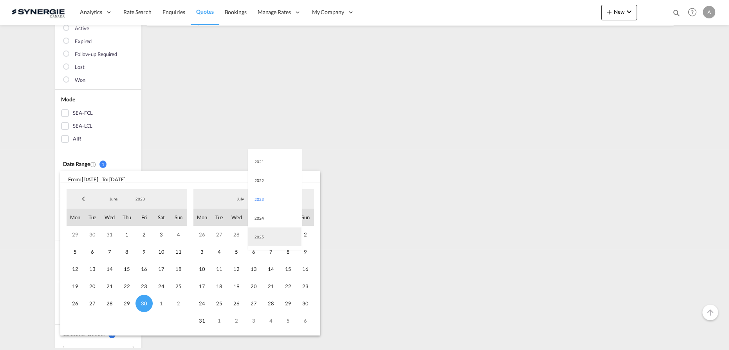
click at [259, 237] on md-option "2025" at bounding box center [274, 236] width 53 height 19
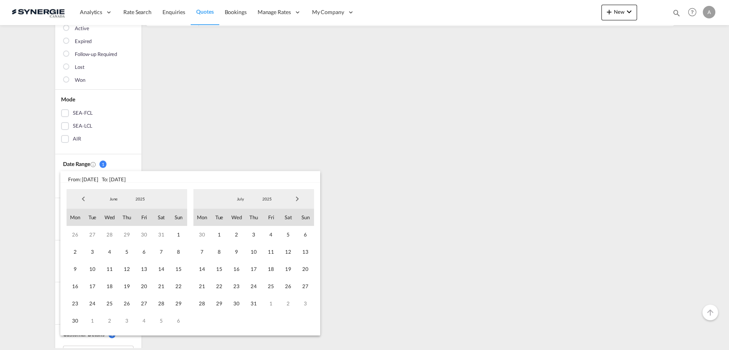
click at [298, 203] on span "Next Month" at bounding box center [297, 199] width 16 height 16
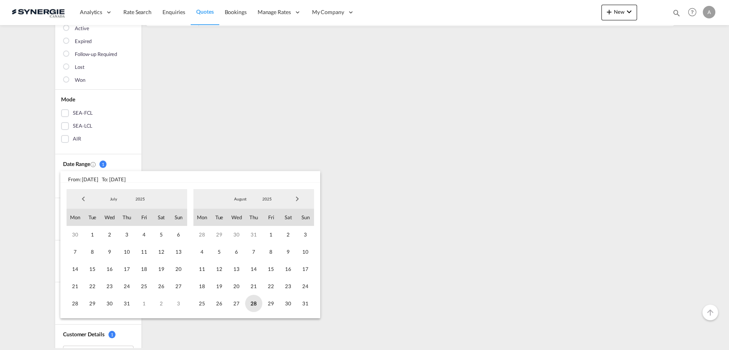
click at [254, 304] on span "28" at bounding box center [253, 303] width 17 height 17
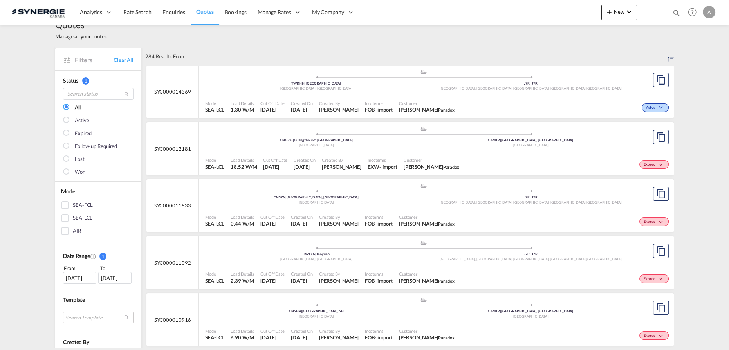
scroll to position [0, 0]
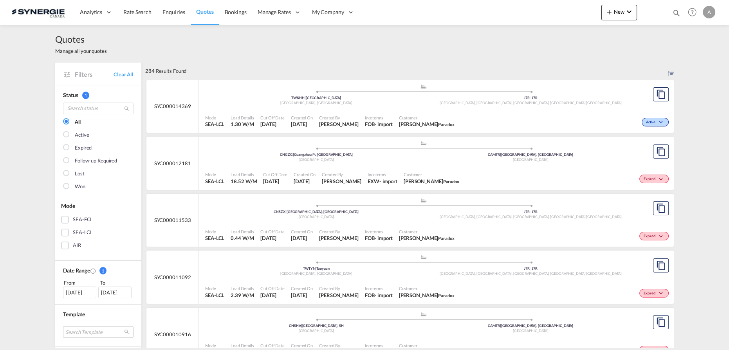
click at [349, 164] on div ".a{fill:#aaa8ad;} .a{fill:#aaa8ad;} CNGZG | Guangzhou Pt, GD China CAMTR | Mont…" at bounding box center [423, 152] width 436 height 25
click at [374, 115] on span "Incoterms" at bounding box center [379, 118] width 28 height 6
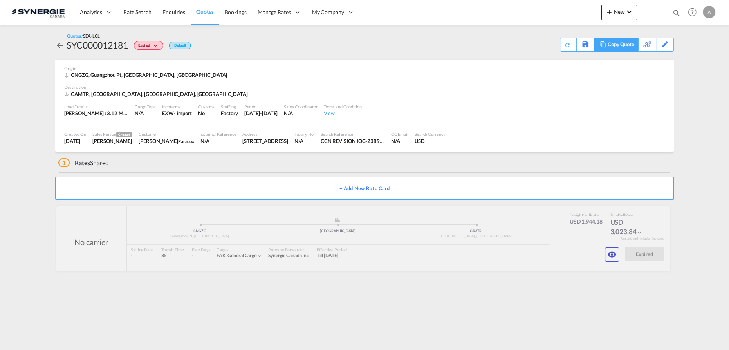
click at [621, 43] on div "Copy Quote" at bounding box center [620, 44] width 27 height 13
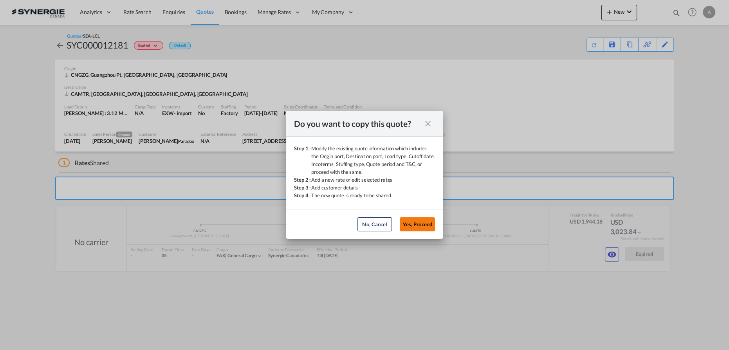
drag, startPoint x: 419, startPoint y: 225, endPoint x: 415, endPoint y: 221, distance: 6.4
click at [419, 225] on button "Yes, Proceed" at bounding box center [417, 224] width 35 height 14
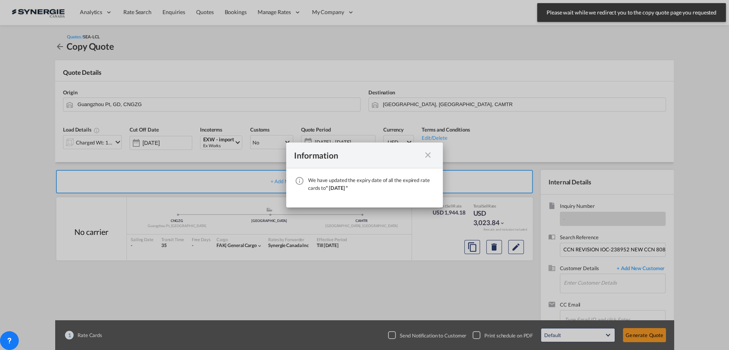
drag, startPoint x: 429, startPoint y: 156, endPoint x: 232, endPoint y: 121, distance: 199.8
click at [427, 155] on md-icon "icon-close fg-AAA8AD cursor" at bounding box center [427, 154] width 9 height 9
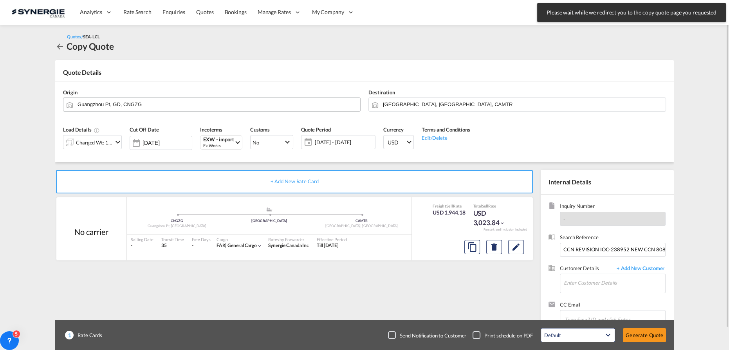
drag, startPoint x: 202, startPoint y: 108, endPoint x: 196, endPoint y: 106, distance: 5.3
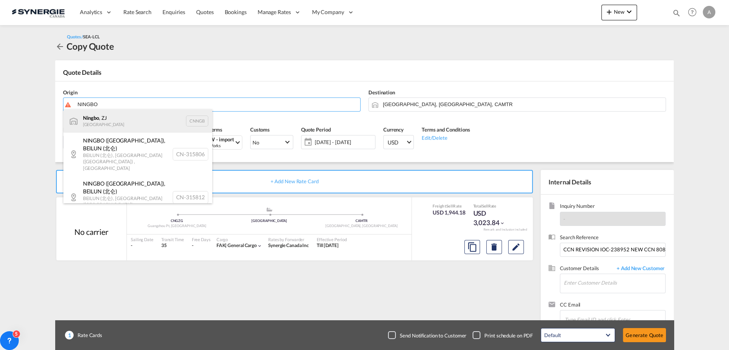
click at [102, 120] on div "Ningbo , ZJ China CNNGB" at bounding box center [137, 120] width 149 height 23
type input "Ningbo, ZJ, CNNGB"
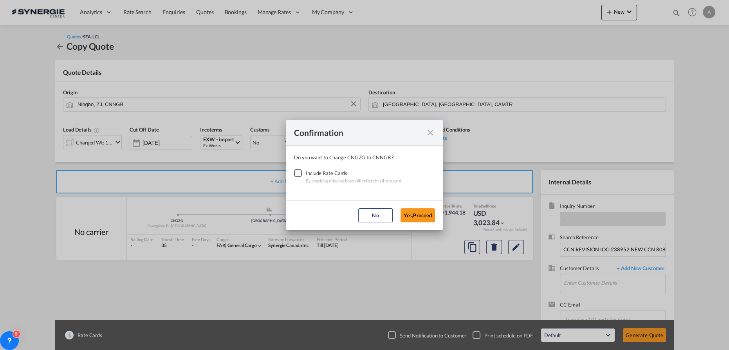
click at [296, 175] on div "Checkbox No Ink" at bounding box center [298, 173] width 8 height 8
click at [411, 217] on button "Yes,Proceed" at bounding box center [417, 215] width 34 height 14
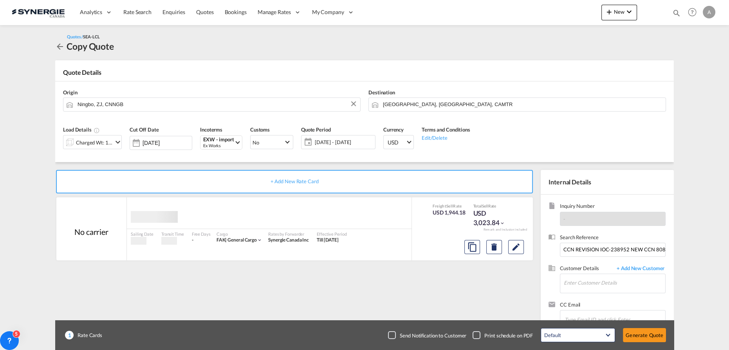
click at [85, 142] on div "Charged Wt: 18.52 W/M" at bounding box center [94, 142] width 37 height 11
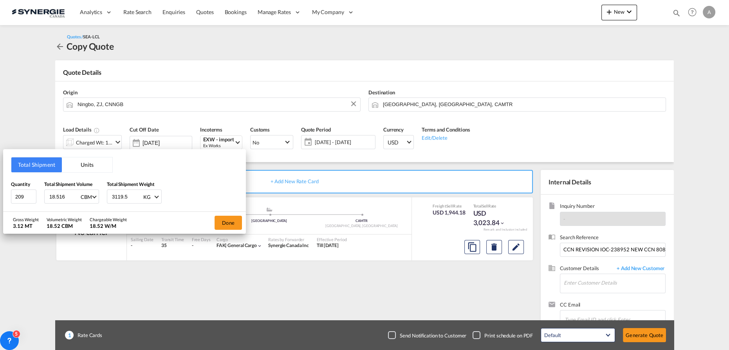
click at [82, 166] on button "Units" at bounding box center [87, 164] width 50 height 15
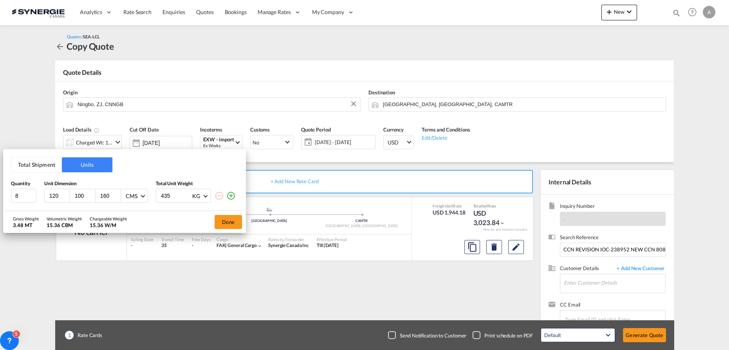
click at [44, 158] on button "Total Shipment" at bounding box center [36, 164] width 50 height 15
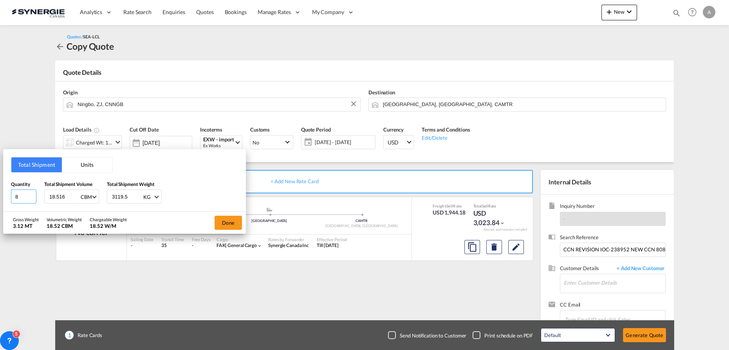
click at [0, 195] on html "Analytics Reports Dashboard Rate Search Enquiries Quotes" at bounding box center [364, 175] width 729 height 350
type input "1"
click at [69, 163] on button "Units" at bounding box center [87, 164] width 50 height 15
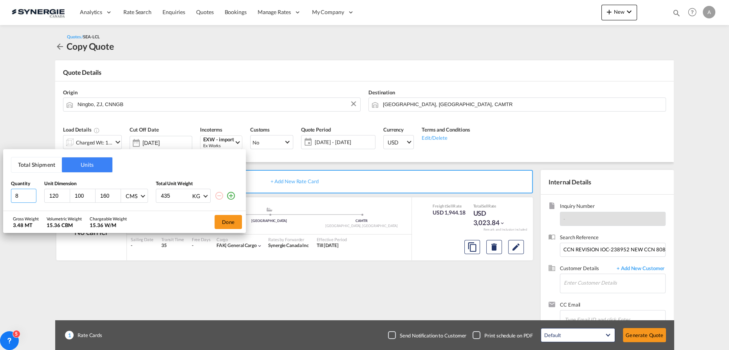
drag, startPoint x: 17, startPoint y: 195, endPoint x: -6, endPoint y: 195, distance: 23.1
click at [0, 195] on html "Analytics Reports Dashboard Rate Search Enquiries Quotes" at bounding box center [364, 175] width 729 height 350
type input "1"
type input "40"
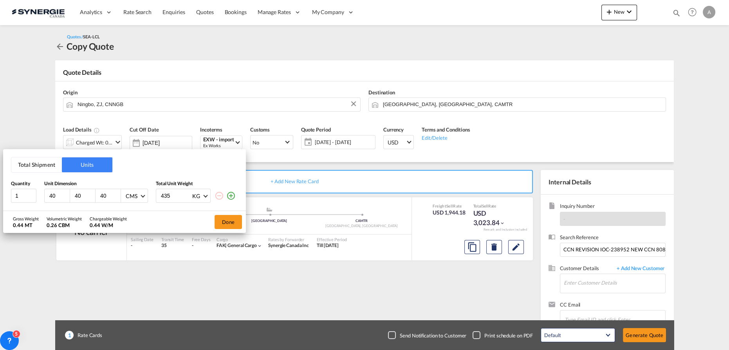
type input "40"
type input "172"
click at [244, 216] on div "Done" at bounding box center [228, 222] width 35 height 22
click at [238, 220] on button "Done" at bounding box center [227, 222] width 27 height 14
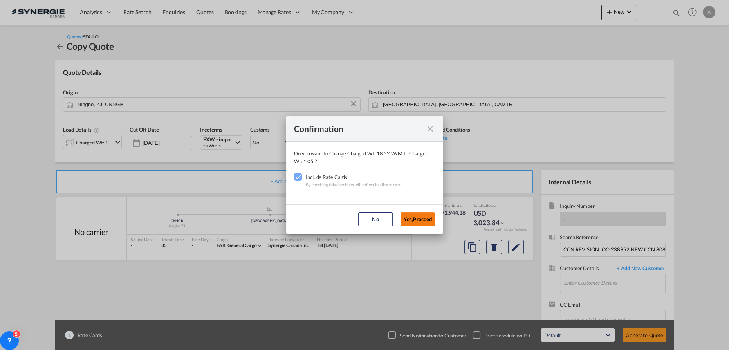
click at [420, 220] on button "Yes,Proceed" at bounding box center [417, 219] width 34 height 14
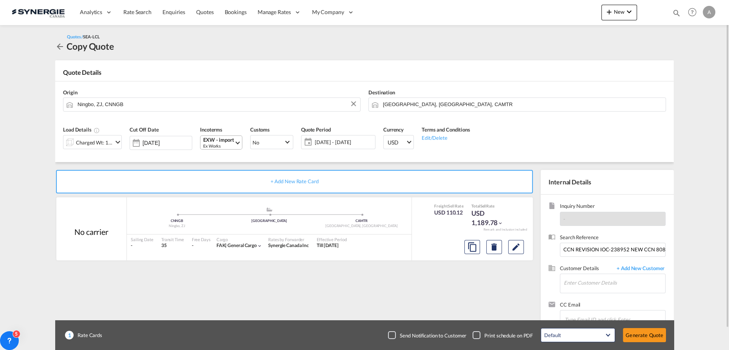
drag, startPoint x: 239, startPoint y: 146, endPoint x: 235, endPoint y: 145, distance: 3.9
click at [239, 145] on md-select-value "EXW - import Ex Works" at bounding box center [222, 142] width 40 height 13
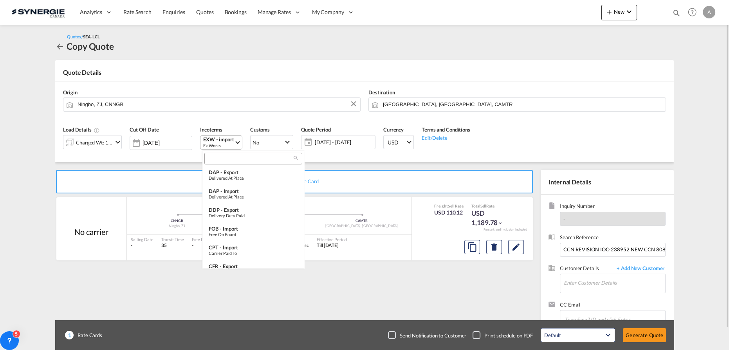
scroll to position [229, 0]
click at [237, 157] on input "search" at bounding box center [250, 158] width 87 height 7
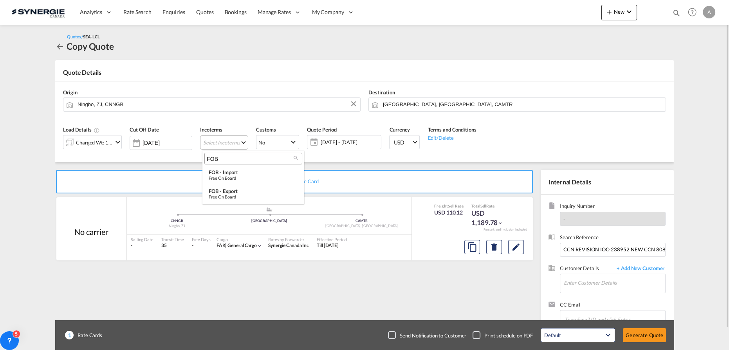
scroll to position [0, 0]
type input "FOB"
click at [234, 176] on div "Free on Board" at bounding box center [253, 177] width 89 height 5
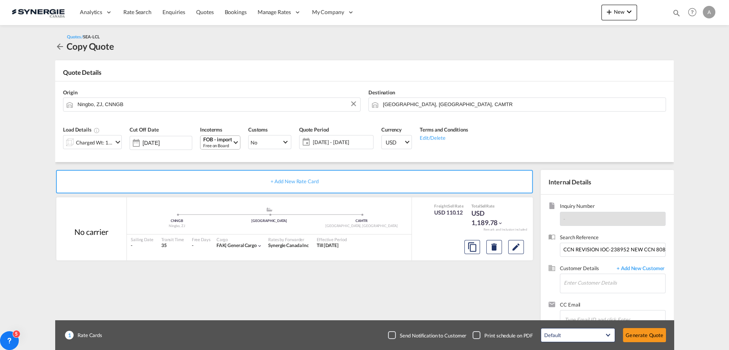
click at [351, 139] on span "28 Aug - 27 Sep 2025" at bounding box center [342, 142] width 58 height 7
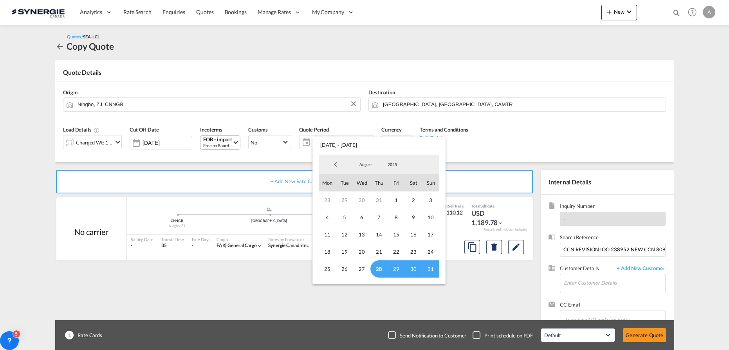
click at [379, 266] on span "28" at bounding box center [378, 268] width 17 height 17
click at [431, 267] on span "31" at bounding box center [430, 268] width 17 height 17
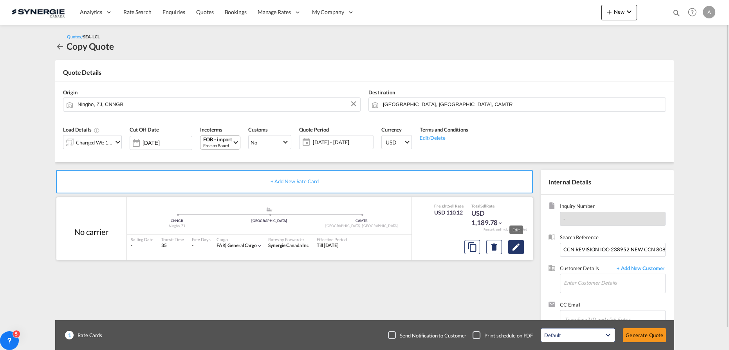
click at [513, 249] on md-icon "Edit" at bounding box center [515, 246] width 9 height 9
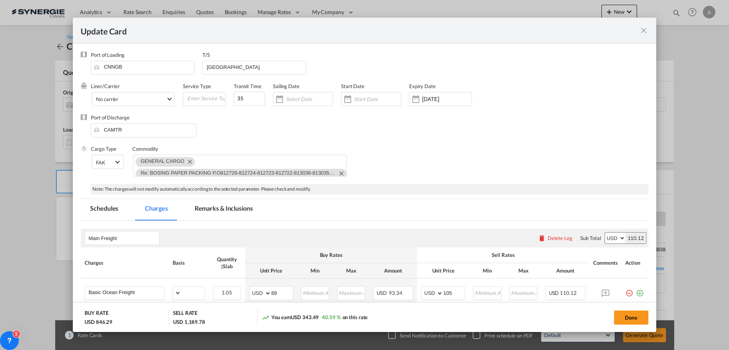
select select "per_w/m"
select select "flat"
select select "per_hbl"
select select "flat"
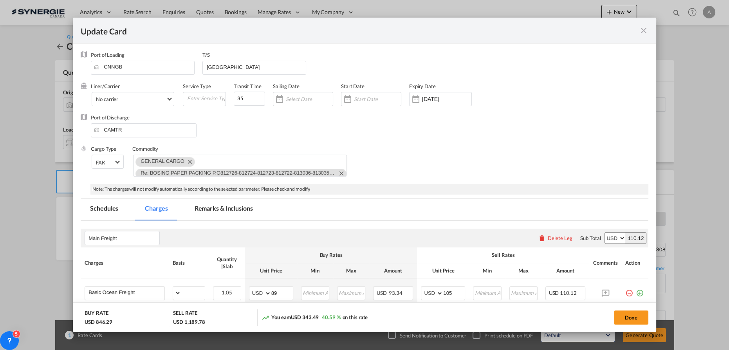
select select "per_bl"
select select "per_shipment"
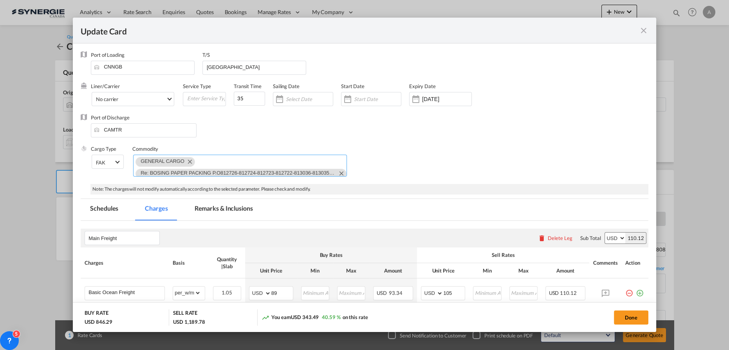
click at [188, 162] on md-icon "Remove GENERAL CARGO" at bounding box center [189, 161] width 9 height 9
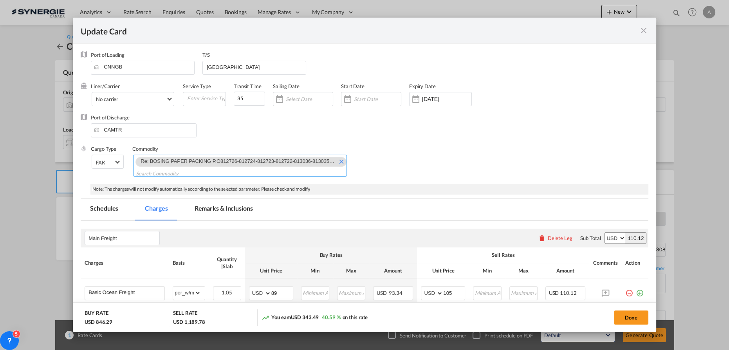
click at [337, 161] on md-icon "Remove Re: BOSING PAPER PACKING P.O812726-812724-812723-812722-813036-813035-81…" at bounding box center [340, 161] width 9 height 9
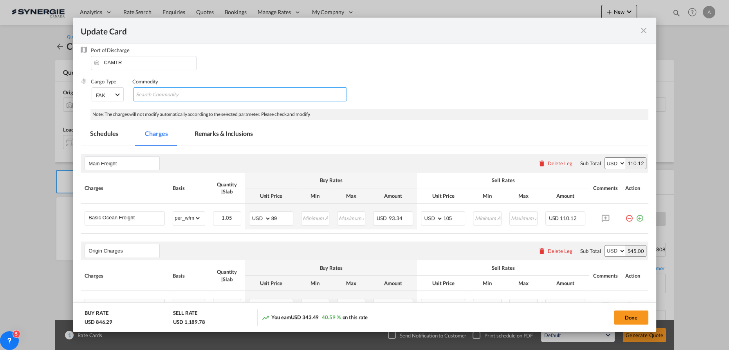
scroll to position [106, 0]
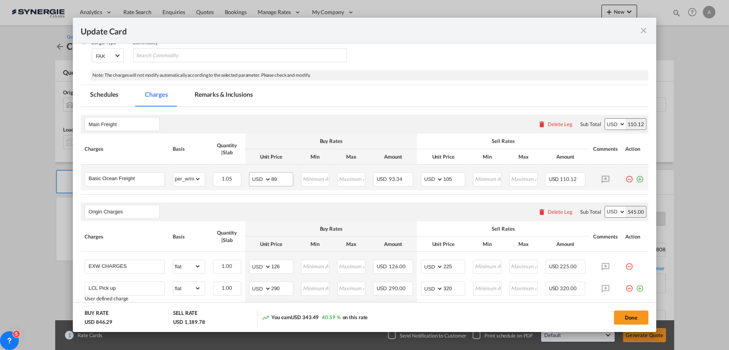
drag, startPoint x: 288, startPoint y: 200, endPoint x: 281, endPoint y: 184, distance: 18.0
drag, startPoint x: 281, startPoint y: 178, endPoint x: 217, endPoint y: 173, distance: 64.0
click at [218, 173] on tr "Basic Ocean Freight Please Enter Already Exists gross_weight volumetric_weight …" at bounding box center [364, 177] width 567 height 26
click at [275, 176] on input "89" at bounding box center [282, 179] width 22 height 12
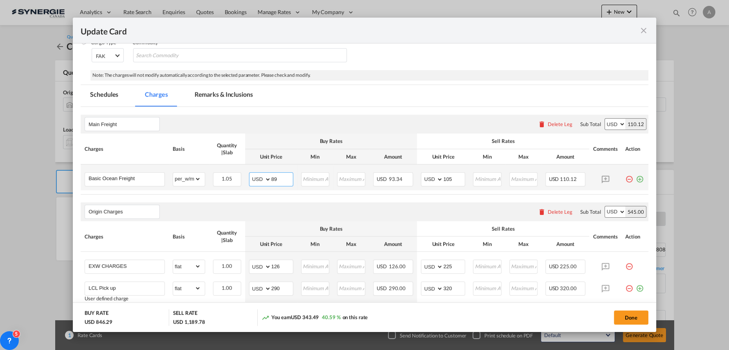
click at [275, 176] on input "89" at bounding box center [282, 179] width 22 height 12
type input "79"
type input "95"
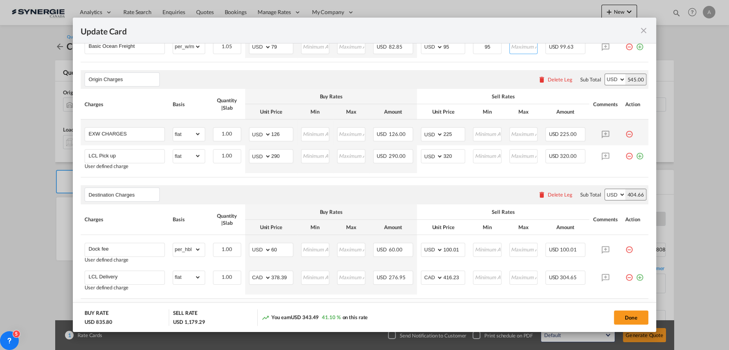
scroll to position [249, 0]
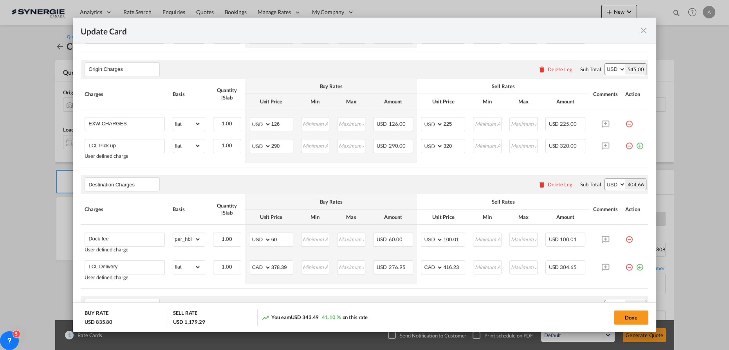
click at [559, 66] on div "Delete Leg" at bounding box center [559, 69] width 25 height 6
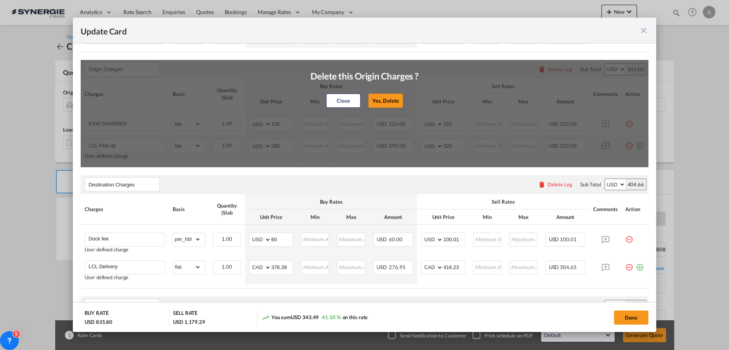
click at [379, 101] on button "Yes, Delete" at bounding box center [385, 101] width 34 height 14
type input "Destination Charges"
type input "Dock fee"
select select "per_hbl"
type input "60"
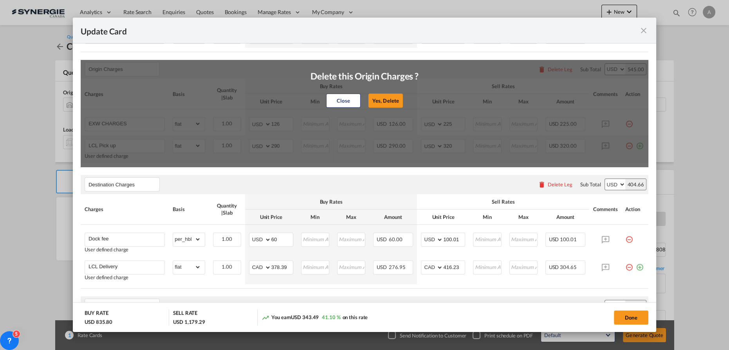
type input "100.01"
type input "LCL Delivery"
select select "flat"
select select "string:CAD"
type input "378.39"
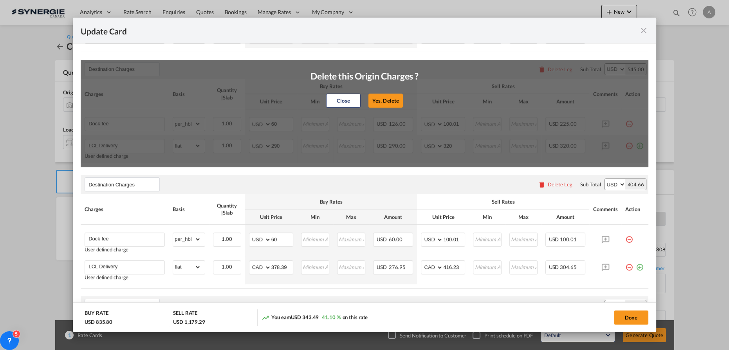
select select "string:CAD"
type input "416.23"
type input "Doc and Handling fee"
type input "E-manifest"
select select "per_bl"
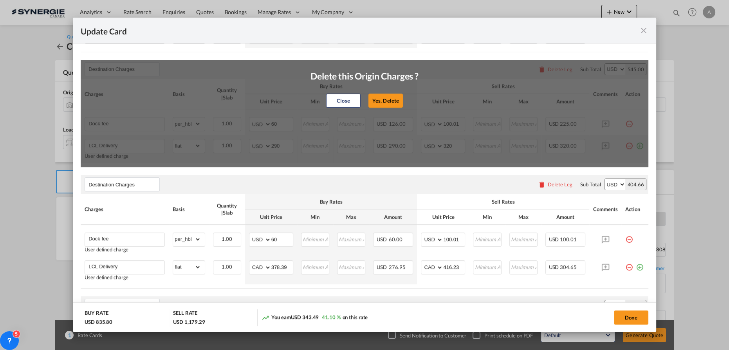
type input "0"
type input "35"
type input "Doc Fee"
select select "per_bl"
select select "string:USD"
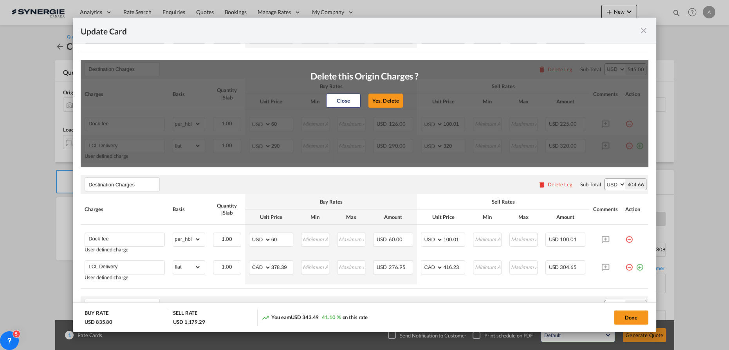
type input "0"
select select "string:USD"
type input "30"
type input "Cargo Coverage"
type input "Cargo Coverage - Rate to be confirmed depending on commodity and value Min 50 U…"
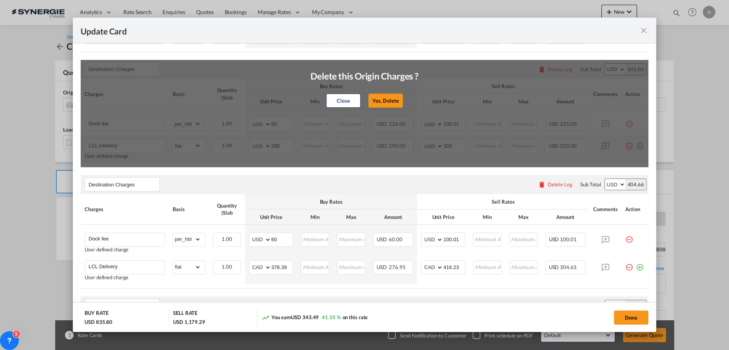
select select "per_shipment"
type input "0"
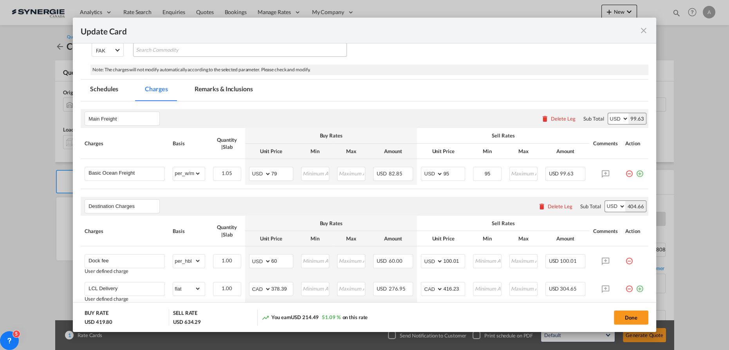
scroll to position [48, 0]
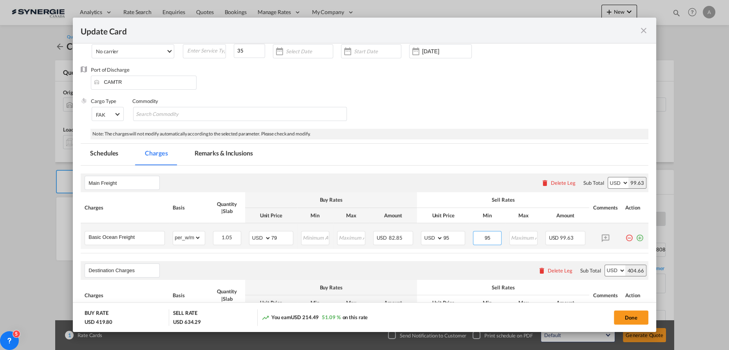
click at [429, 232] on tr "Basic Ocean Freight Please Enter Already Exists gross_weight volumetric_weight …" at bounding box center [364, 236] width 567 height 26
type input "142.5"
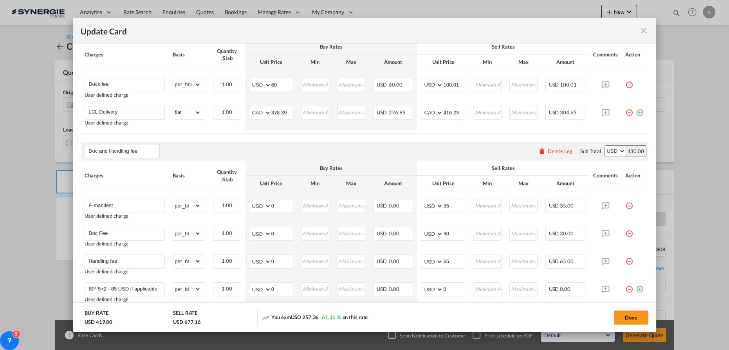
scroll to position [297, 0]
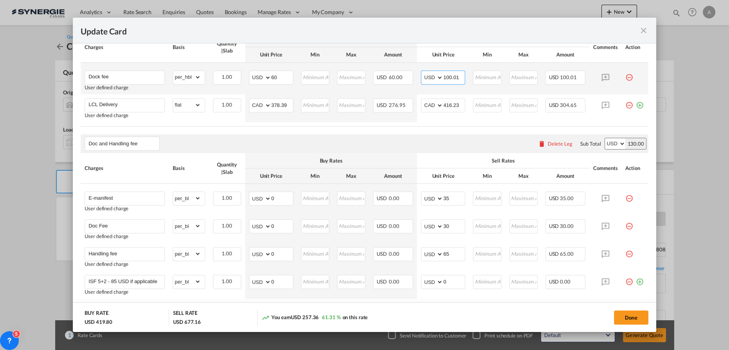
drag, startPoint x: 460, startPoint y: 75, endPoint x: 417, endPoint y: 72, distance: 43.1
click at [417, 72] on td "AED AFN ALL AMD ANG AOA ARS AUD AWG AZN BAM BBD BDT BGN BHD BIF BMD BND BOB BRL…" at bounding box center [443, 79] width 52 height 32
type input "100"
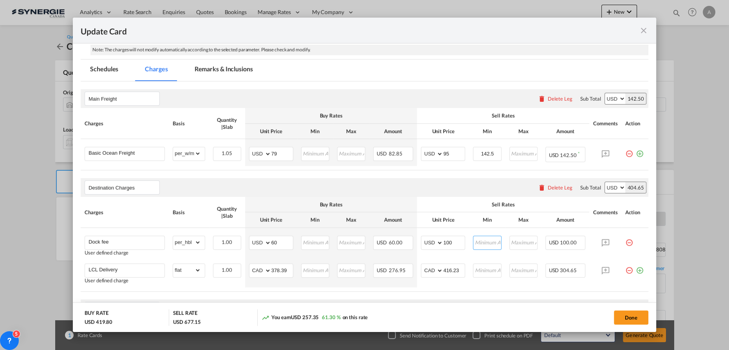
scroll to position [48, 0]
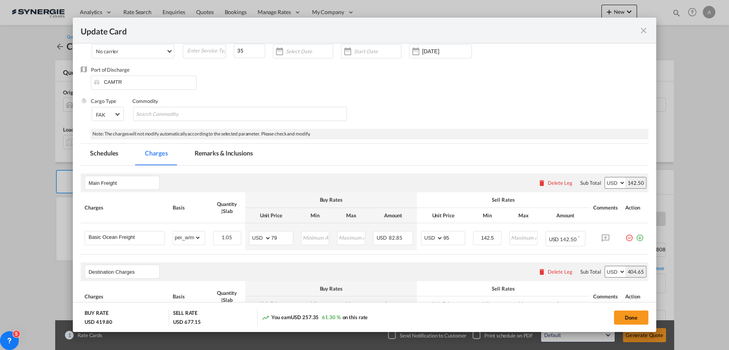
click at [209, 160] on md-tab-item "Remarks & Inclusions" at bounding box center [223, 155] width 77 height 22
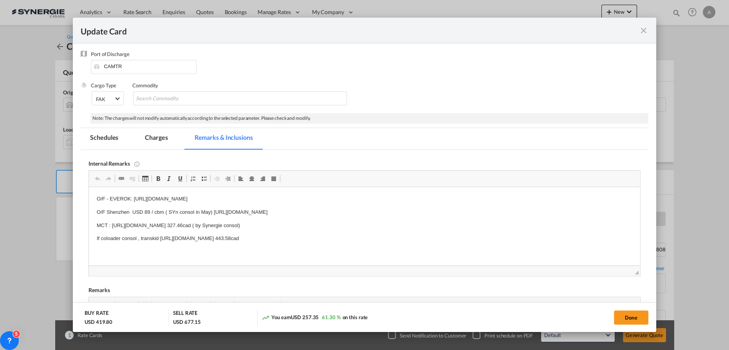
scroll to position [0, 0]
click at [145, 212] on p "O/F Shenzhen USD 89 / cbm ( SYn consol in May) https://app.frontapp.com/open/ms…" at bounding box center [364, 212] width 535 height 8
click at [144, 211] on p "O/F Shenzhen USD 89 / cbm ( SYn consol in May) https://app.frontapp.com/open/ms…" at bounding box center [364, 212] width 535 height 8
click at [116, 212] on p "O/F Shenzhen USD 89 / cbm ( SYn consol in May) https://app.frontapp.com/open/ms…" at bounding box center [364, 212] width 535 height 8
click at [113, 212] on p "O/F Shenzhen USD 89 / cbm ( SYn consol in May) https://app.frontapp.com/open/ms…" at bounding box center [364, 212] width 535 height 8
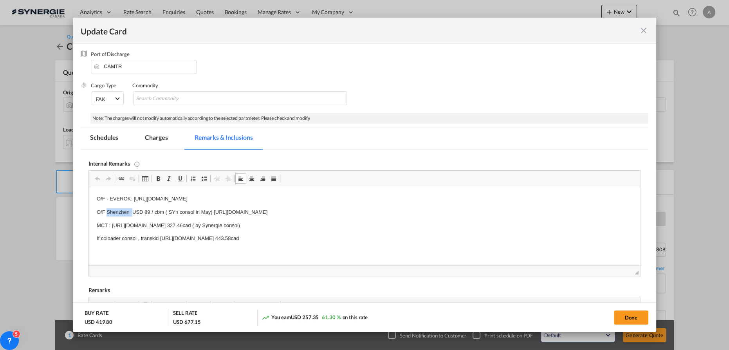
click at [113, 212] on p "O/F Shenzhen USD 89 / cbm ( SYn consol in May) https://app.frontapp.com/open/ms…" at bounding box center [364, 212] width 535 height 8
drag, startPoint x: 443, startPoint y: 208, endPoint x: 164, endPoint y: 211, distance: 279.0
click at [164, 211] on body "O/F - EVEROK: https://app.frontapp.com/open/msg_1egewiz3?key=9koFH16fLZfAInycnf…" at bounding box center [364, 219] width 535 height 48
click at [342, 195] on p "O/F - EVEROK: https://app.frontapp.com/open/msg_1egewiz3?key=9koFH16fLZfAInycnf…" at bounding box center [364, 199] width 535 height 8
click at [346, 226] on p "MCT : https://app.frontapp.com/open/msg_1eglmyq7?key=-4Y67ndCSgjK44LcjV1iKhP_wT…" at bounding box center [364, 225] width 535 height 8
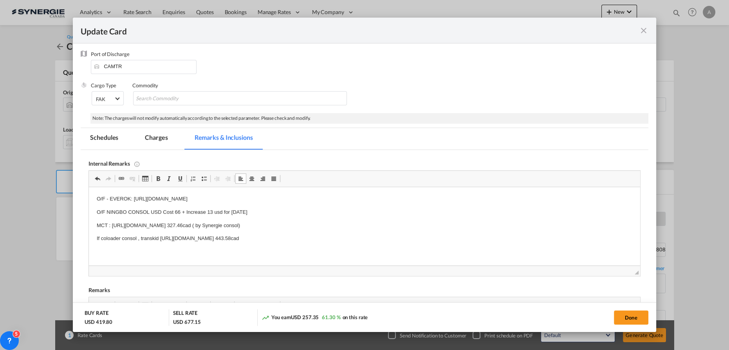
click at [317, 225] on p "MCT : https://app.frontapp.com/open/msg_1eglmyq7?key=-4Y67ndCSgjK44LcjV1iKhP_wT…" at bounding box center [364, 225] width 535 height 8
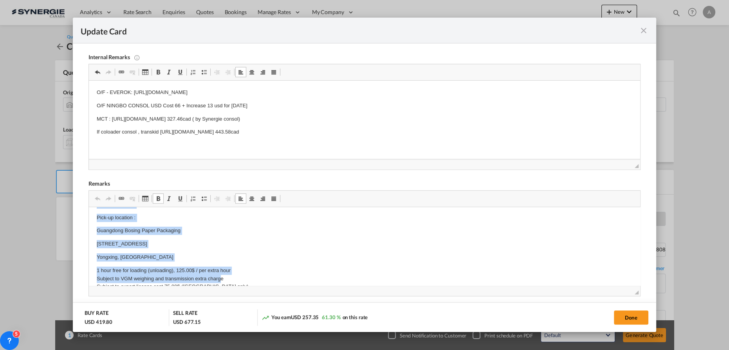
scroll to position [42, 0]
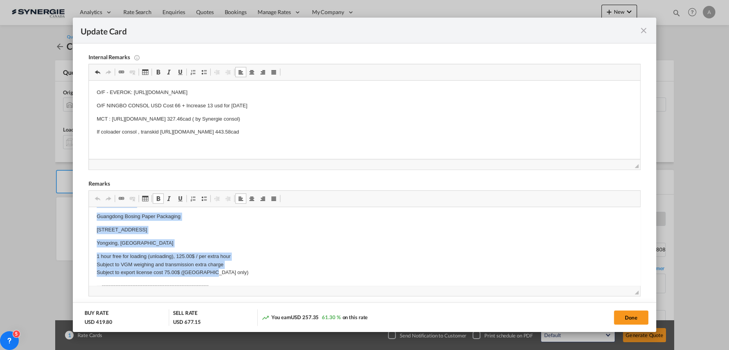
drag, startPoint x: 96, startPoint y: 218, endPoint x: 221, endPoint y: 274, distance: 137.1
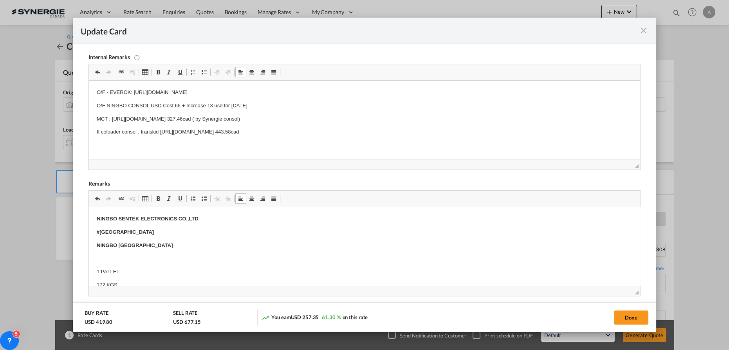
scroll to position [29, 0]
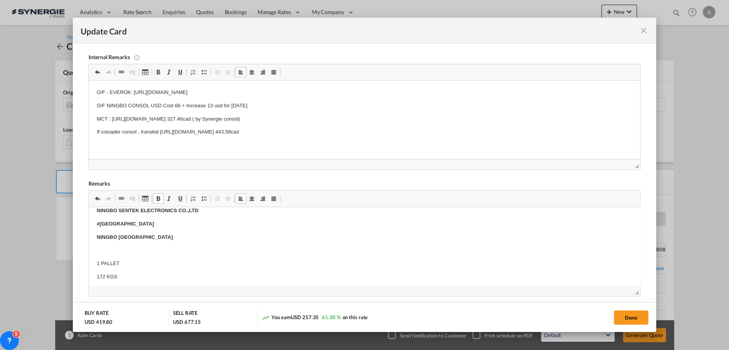
scroll to position [0, 0]
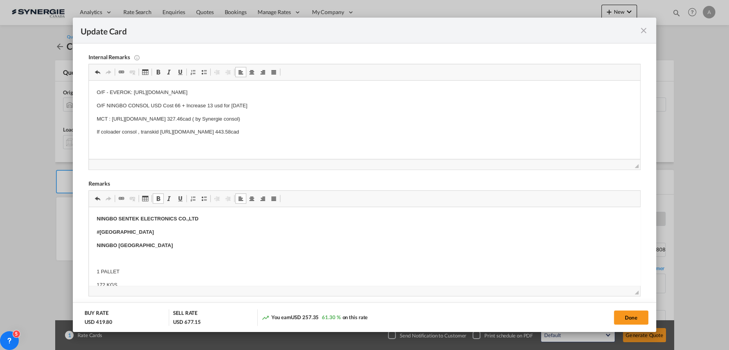
drag, startPoint x: 221, startPoint y: 216, endPoint x: 213, endPoint y: 217, distance: 7.5
click at [220, 216] on p "NINGBO SENTEK ELECTRONICS CO.,LTD" at bounding box center [364, 219] width 535 height 8
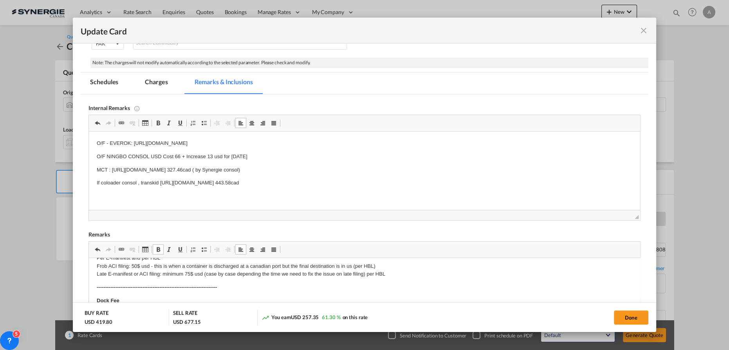
scroll to position [63, 0]
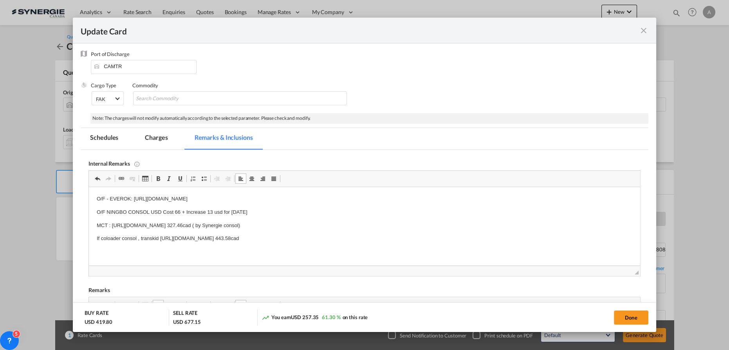
drag, startPoint x: 396, startPoint y: 239, endPoint x: 67, endPoint y: 233, distance: 329.9
click at [89, 233] on html "O/F - EVEROK: https://app.frontapp.com/open/msg_1egewiz3?key=9koFH16fLZfAInycnf…" at bounding box center [364, 218] width 551 height 63
click at [630, 315] on button "Done" at bounding box center [631, 317] width 34 height 14
type input "26 Sep 2025"
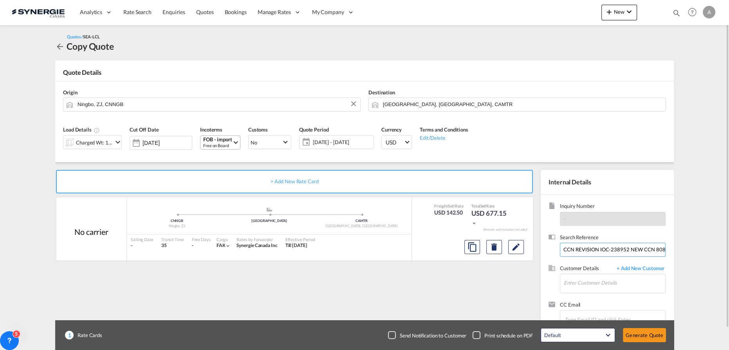
click at [595, 253] on input "CCN REVISION IOC-238952 NEW CCN 808TOEKSZX25050039" at bounding box center [613, 250] width 106 height 14
type input "CCN REVISIO IOC-238952 NEW CCN 808TOEKSZX25050039"
click at [584, 282] on input "Enter Customer Details" at bounding box center [613, 283] width 101 height 18
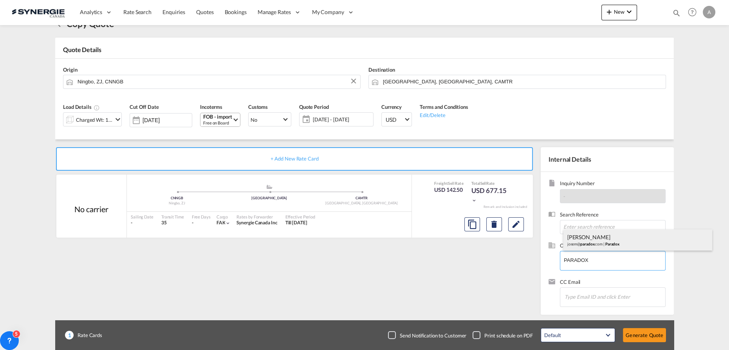
click at [585, 244] on div "Jose Matute josem@ paradox .com | Paradox" at bounding box center [637, 239] width 149 height 21
type input "Paradox, Jose Matute, josem@paradox.com"
click at [336, 119] on span "28 - 31 Aug 2025" at bounding box center [342, 119] width 58 height 7
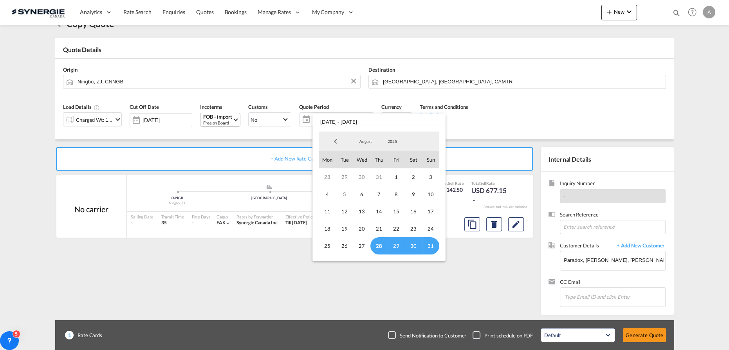
click at [383, 243] on span "28" at bounding box center [378, 245] width 17 height 17
click at [362, 137] on md-select-value "August" at bounding box center [365, 141] width 27 height 12
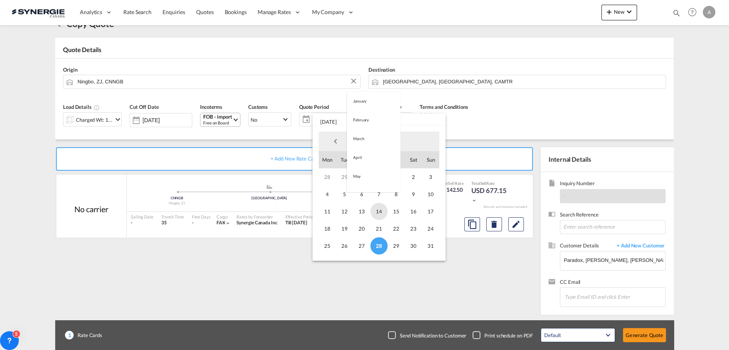
scroll to position [91, 0]
drag, startPoint x: 367, startPoint y: 162, endPoint x: 369, endPoint y: 168, distance: 6.0
click at [367, 162] on md-option "September" at bounding box center [373, 160] width 53 height 19
click at [427, 196] on span "14" at bounding box center [430, 193] width 17 height 17
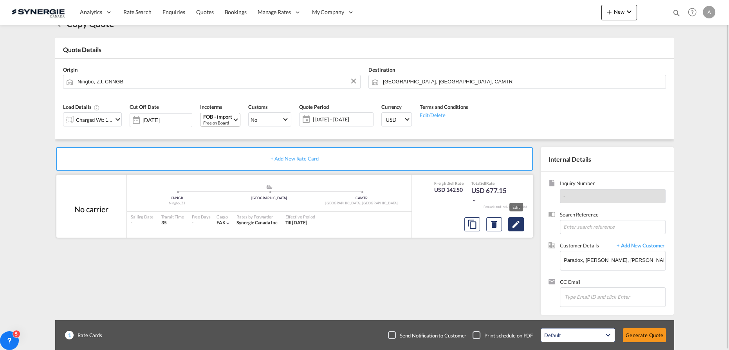
click at [523, 225] on button "Edit" at bounding box center [516, 224] width 16 height 14
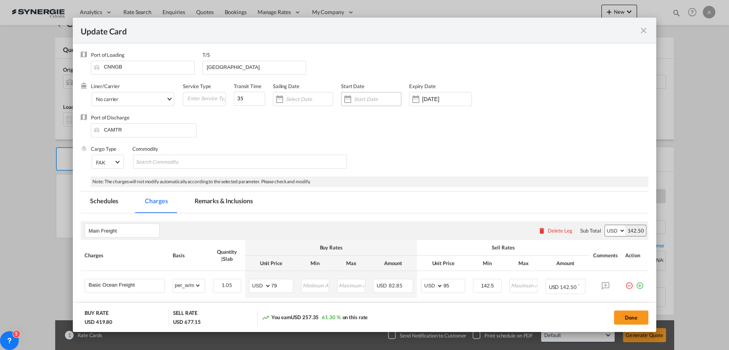
click at [374, 103] on div "Update Card Port ..." at bounding box center [371, 99] width 60 height 14
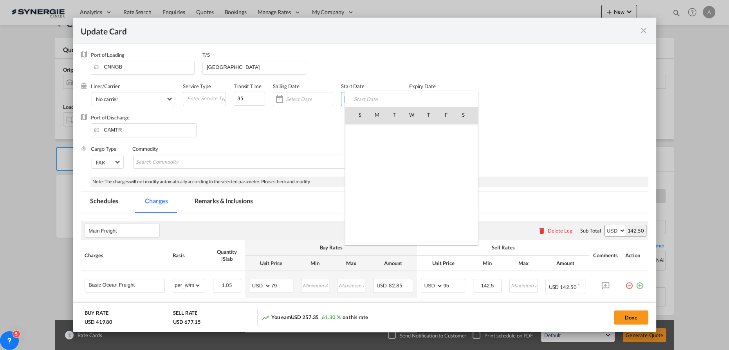
scroll to position [181150, 0]
click at [428, 201] on span "28" at bounding box center [428, 201] width 16 height 16
type input "[DATE]"
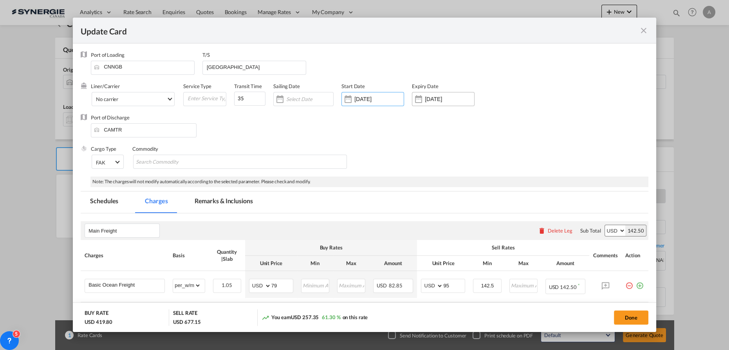
drag, startPoint x: 437, startPoint y: 108, endPoint x: 436, endPoint y: 101, distance: 7.2
click at [437, 108] on div "Expiry Date 27 Sep 2025" at bounding box center [447, 98] width 70 height 31
click at [436, 99] on input "27 Sep 2025" at bounding box center [449, 99] width 49 height 6
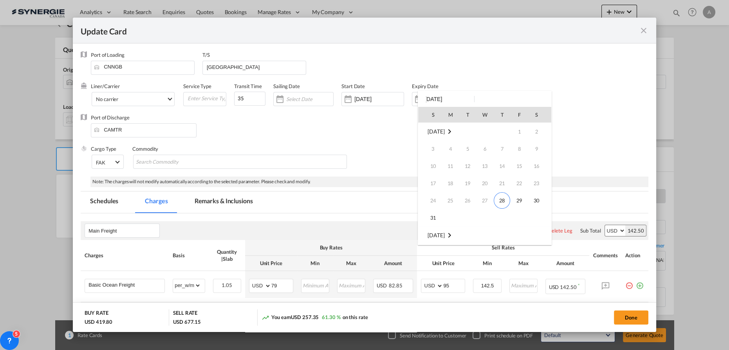
scroll to position [103, 0]
click at [437, 181] on span "14" at bounding box center [433, 184] width 16 height 16
type input "14 Sep 2025"
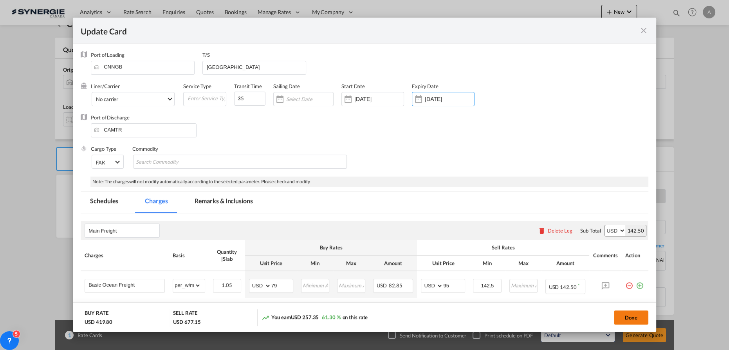
click at [629, 311] on button "Done" at bounding box center [631, 317] width 34 height 14
type input "[DATE]"
type input "13 Sep 2025"
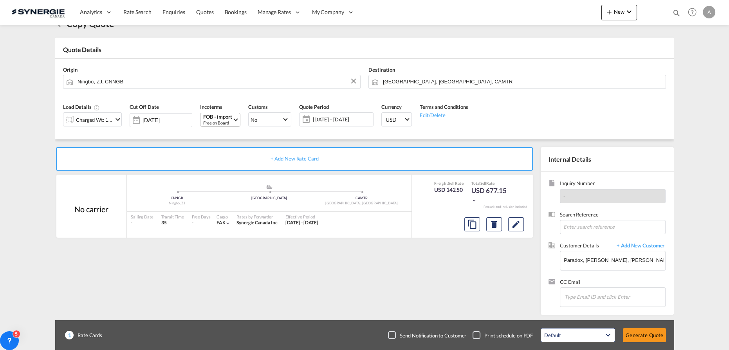
click at [646, 336] on button "Generate Quote" at bounding box center [644, 335] width 43 height 14
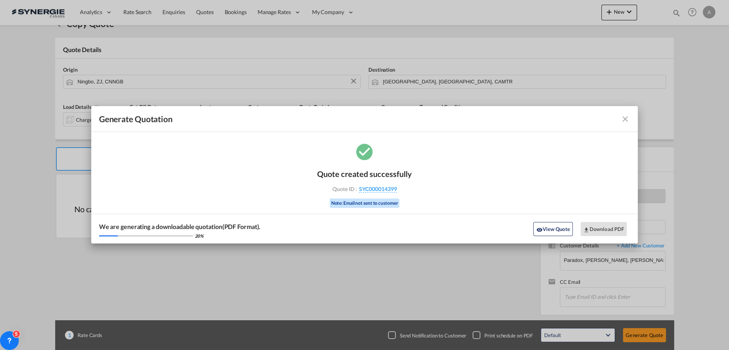
drag, startPoint x: 553, startPoint y: 226, endPoint x: 703, endPoint y: 232, distance: 150.0
click at [553, 226] on button "View Quote" at bounding box center [552, 229] width 39 height 14
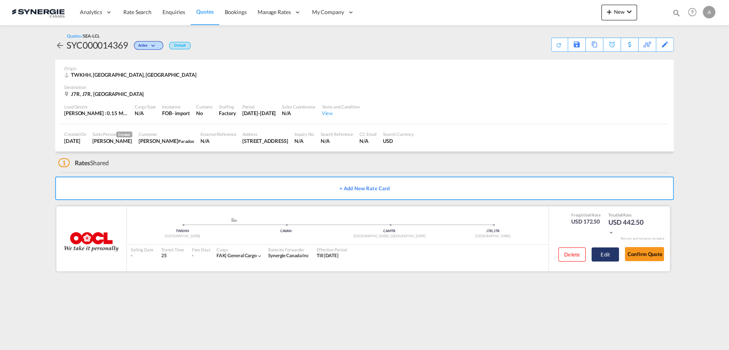
click at [603, 257] on button "Edit" at bounding box center [604, 254] width 27 height 14
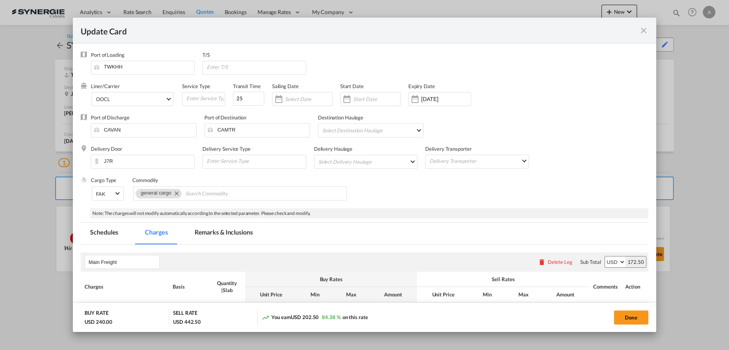
select select "per_w/m"
select select "per_kg"
select select "flat"
select select "per_bl"
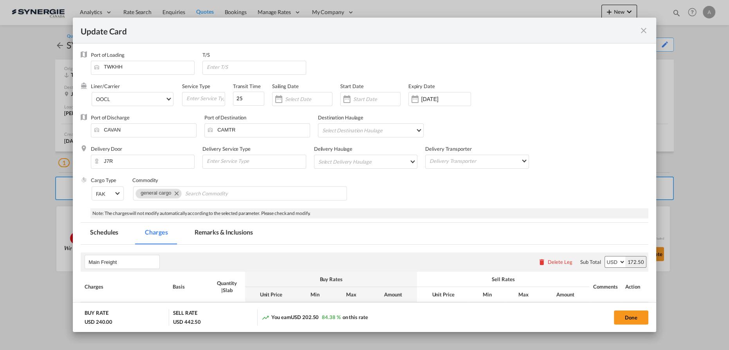
select select "per_bl"
select select "per_shipment"
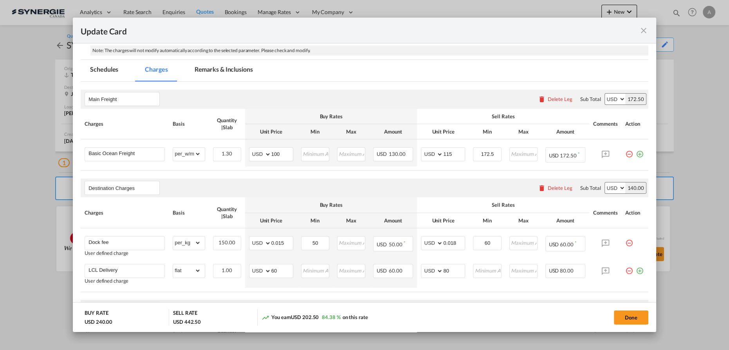
scroll to position [71, 0]
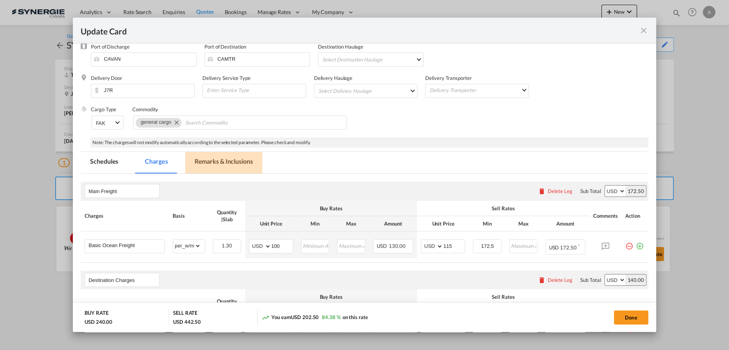
click at [217, 167] on md-tab-item "Remarks & Inclusions" at bounding box center [223, 163] width 77 height 22
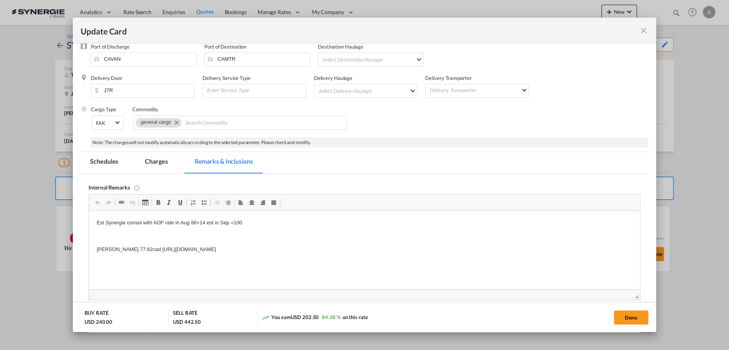
scroll to position [0, 0]
click at [147, 169] on md-tab-item "Charges" at bounding box center [155, 163] width 41 height 22
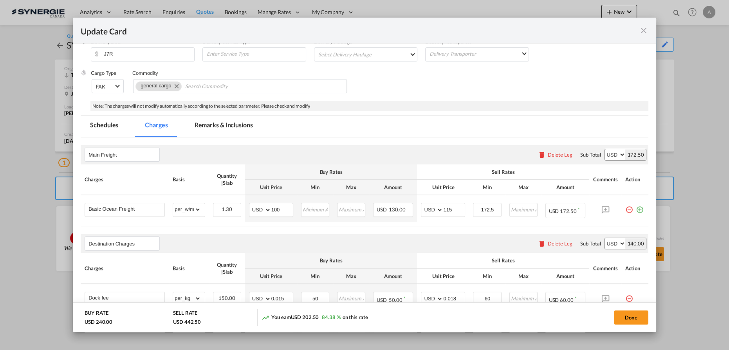
scroll to position [106, 0]
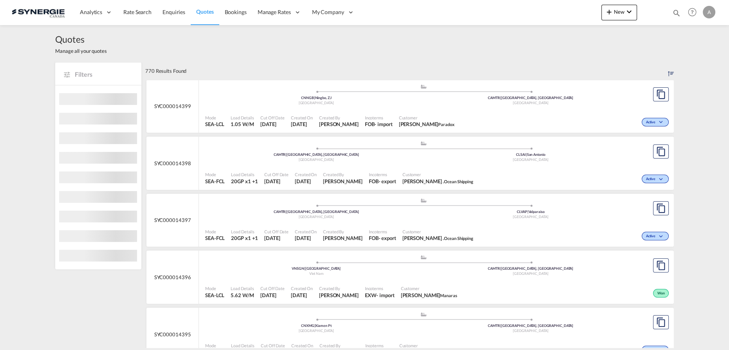
click at [675, 12] on md-icon "icon-magnify" at bounding box center [676, 13] width 9 height 9
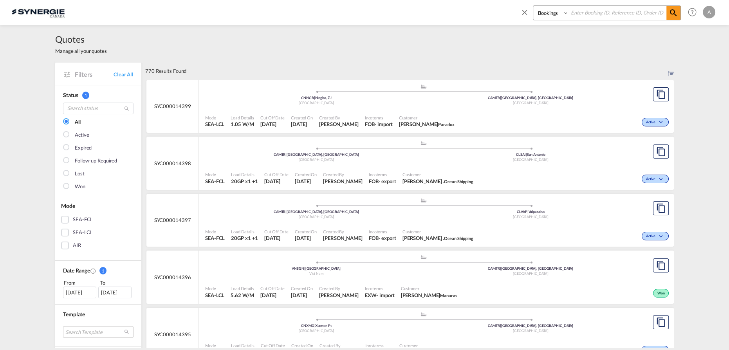
click at [536, 17] on select "Bookings Quotes Enquiries" at bounding box center [551, 13] width 37 height 14
select select "Quotes"
click at [533, 6] on select "Bookings Quotes Enquiries" at bounding box center [551, 13] width 37 height 14
click at [587, 10] on input at bounding box center [617, 13] width 97 height 14
type input "14042"
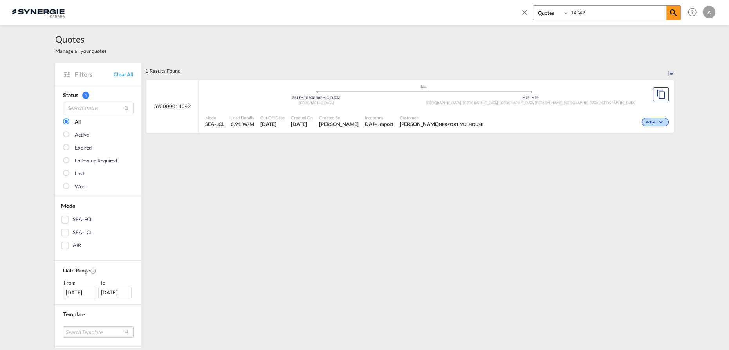
click at [423, 106] on div ".a{fill:#aaa8ad;} .a{fill:#aaa8ad;} FRLEH | Le Havre France H1P | H1P Montréal-…" at bounding box center [423, 95] width 436 height 23
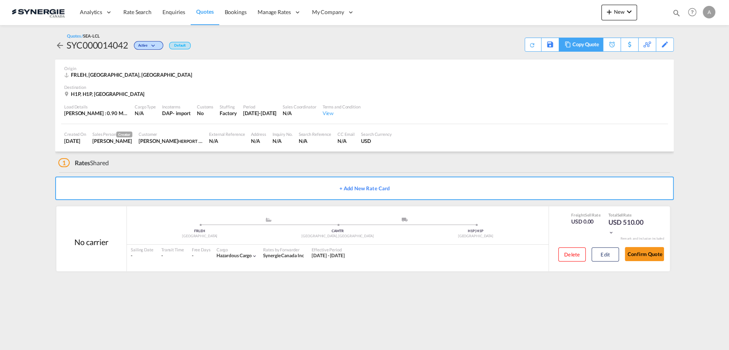
click at [586, 47] on div "Copy Quote" at bounding box center [585, 44] width 27 height 13
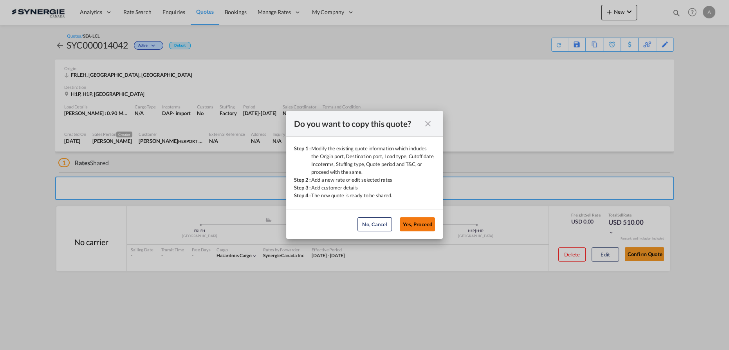
click at [428, 223] on button "Yes, Proceed" at bounding box center [417, 224] width 35 height 14
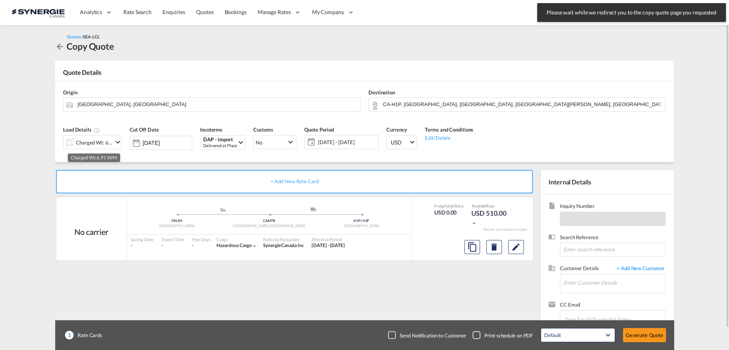
click at [88, 146] on div "Charged Wt: 6.91 W/M" at bounding box center [94, 142] width 37 height 11
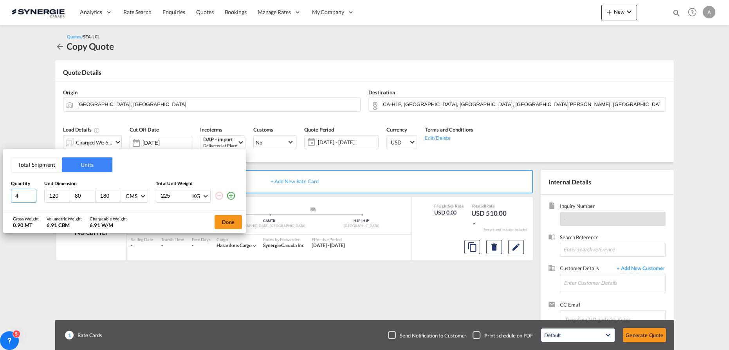
drag, startPoint x: 25, startPoint y: 198, endPoint x: -35, endPoint y: 196, distance: 59.9
click at [0, 196] on html "Please wait while we redirect you to the copy quote page you requested Press Es…" at bounding box center [364, 175] width 729 height 350
type input "5"
click at [193, 166] on div "Total Shipment Units Quantity Unit Dimension Total Unit Weight 5 120 80 180 CMS…" at bounding box center [124, 180] width 243 height 62
drag, startPoint x: 173, startPoint y: 192, endPoint x: 83, endPoint y: 187, distance: 89.4
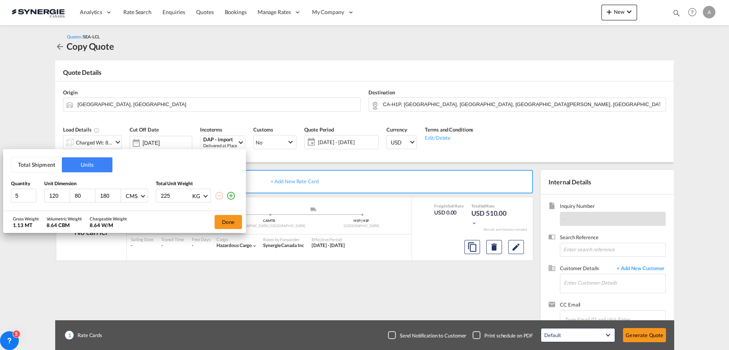
click at [109, 189] on div "5 120 80 180 CMS CMS Inches 225 KG KG LB" at bounding box center [124, 196] width 227 height 14
type input "212.8"
click at [223, 219] on button "Done" at bounding box center [227, 222] width 27 height 14
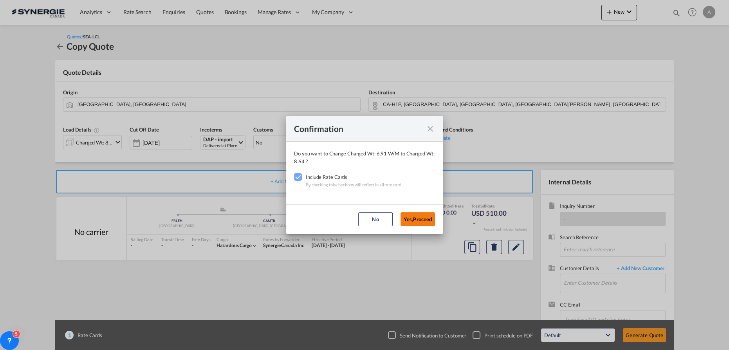
click at [419, 220] on button "Yes,Proceed" at bounding box center [417, 219] width 34 height 14
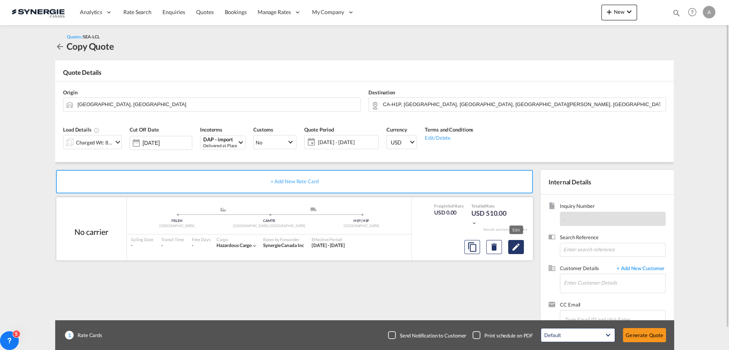
click at [517, 247] on md-icon "Edit" at bounding box center [515, 246] width 9 height 9
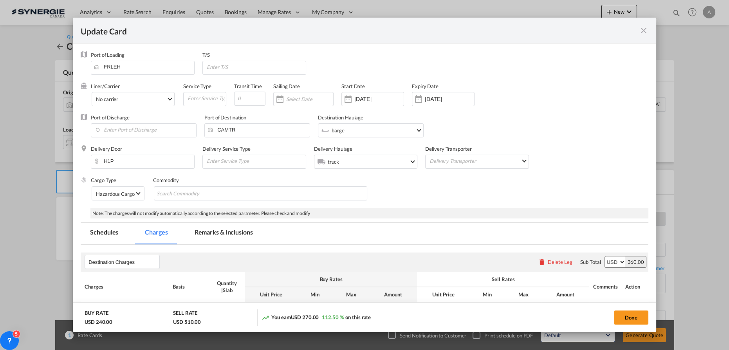
select select "flat"
select select "per_bl"
select select "per_cbm"
select select "per_bl"
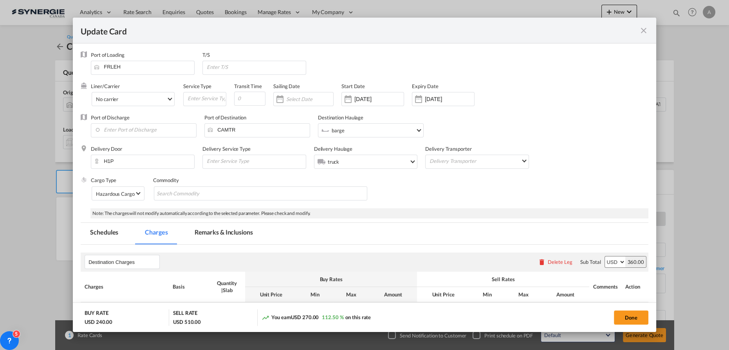
select select "per_bl"
click at [229, 238] on md-tab-item "Remarks & Inclusions" at bounding box center [223, 234] width 77 height 22
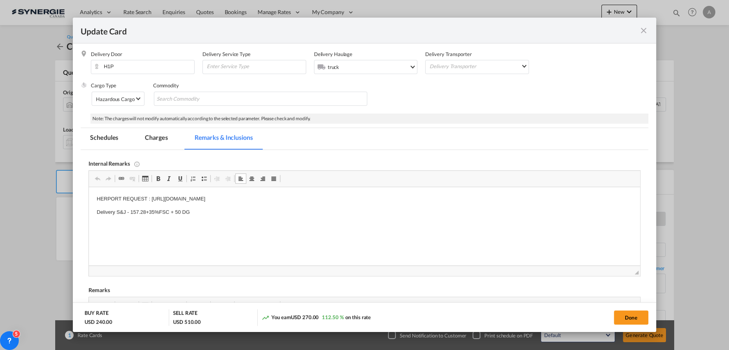
click at [205, 211] on p "Delivery S&J - 157.28+35%FSC + 50 DG" at bounding box center [364, 212] width 535 height 8
drag, startPoint x: 145, startPoint y: 212, endPoint x: 131, endPoint y: 214, distance: 13.8
click at [131, 214] on p "Delivery S&J - 157.28+35%FSC + 50 DG" at bounding box center [364, 212] width 535 height 8
click at [637, 317] on button "Done" at bounding box center [631, 317] width 34 height 14
type input "10 Jun 2025"
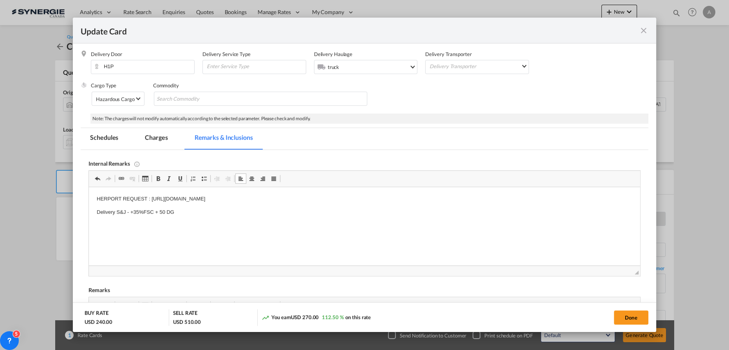
type input "11 Sep 2025"
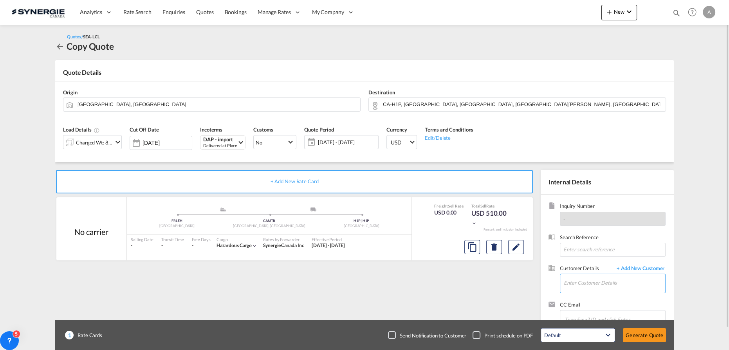
click at [575, 283] on input "Enter Customer Details" at bounding box center [613, 283] width 101 height 18
click at [591, 264] on div "Kaouthar Chinik k.chinik@herport.fr | HERPORT MULHOUSE" at bounding box center [614, 262] width 102 height 21
type input "HERPORT MULHOUSE, Kaouthar Chinik, k.chinik@herport.fr"
click at [632, 336] on button "Generate Quote" at bounding box center [644, 335] width 43 height 14
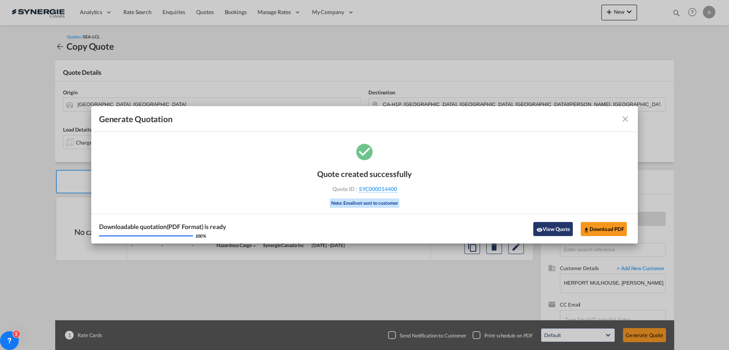
click at [557, 227] on button "View Quote" at bounding box center [552, 229] width 39 height 14
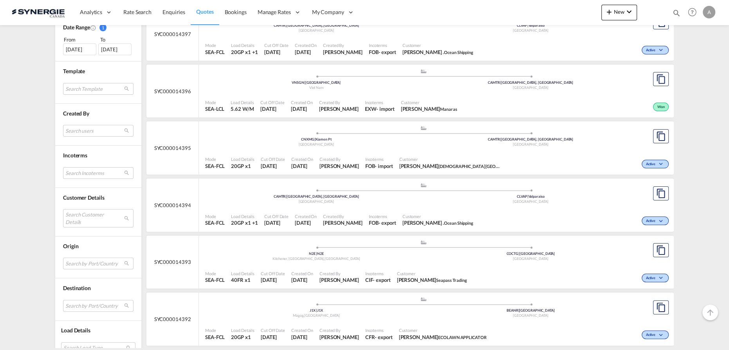
scroll to position [320, 0]
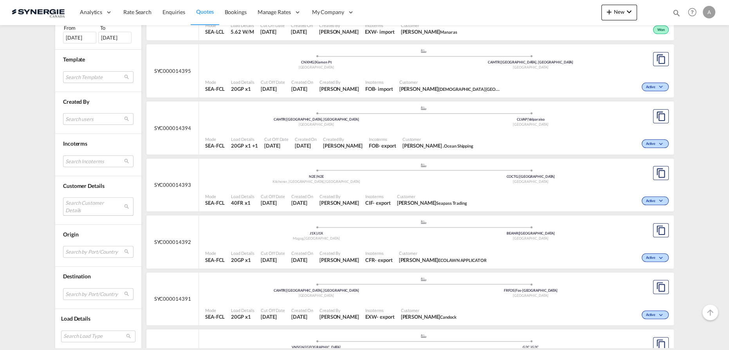
click at [79, 202] on md-select "Search Customer Details user name user [PERSON_NAME] [EMAIL_ADDRESS][DOMAIN_NAM…" at bounding box center [98, 206] width 70 height 18
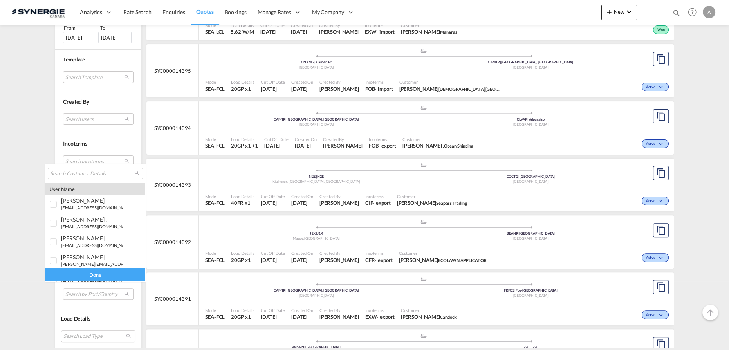
click at [86, 174] on input "search" at bounding box center [92, 173] width 84 height 7
type input "teknion"
